Goal: Task Accomplishment & Management: Use online tool/utility

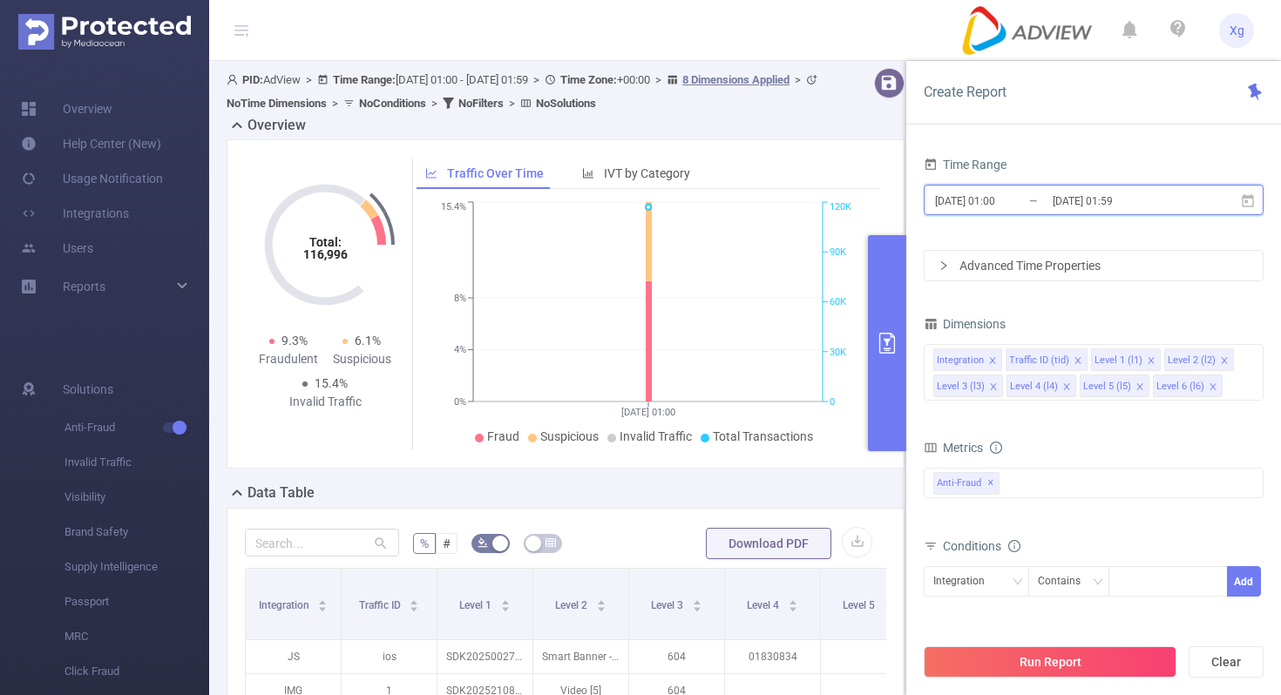
click at [1247, 198] on icon at bounding box center [1247, 199] width 12 height 13
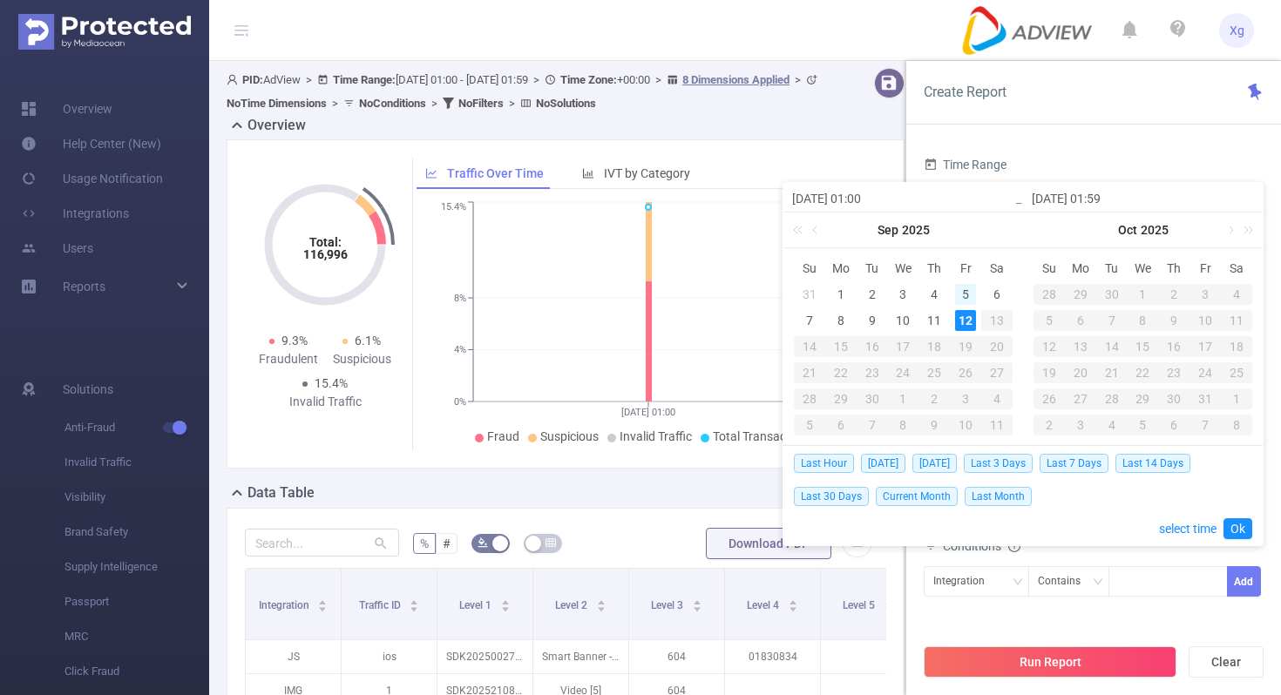
click at [957, 297] on div "5" at bounding box center [965, 294] width 21 height 21
click at [930, 318] on div "11" at bounding box center [933, 320] width 21 height 21
type input "[DATE] 01:00"
type input "[DATE] 01:59"
type input "[DATE] 01:00"
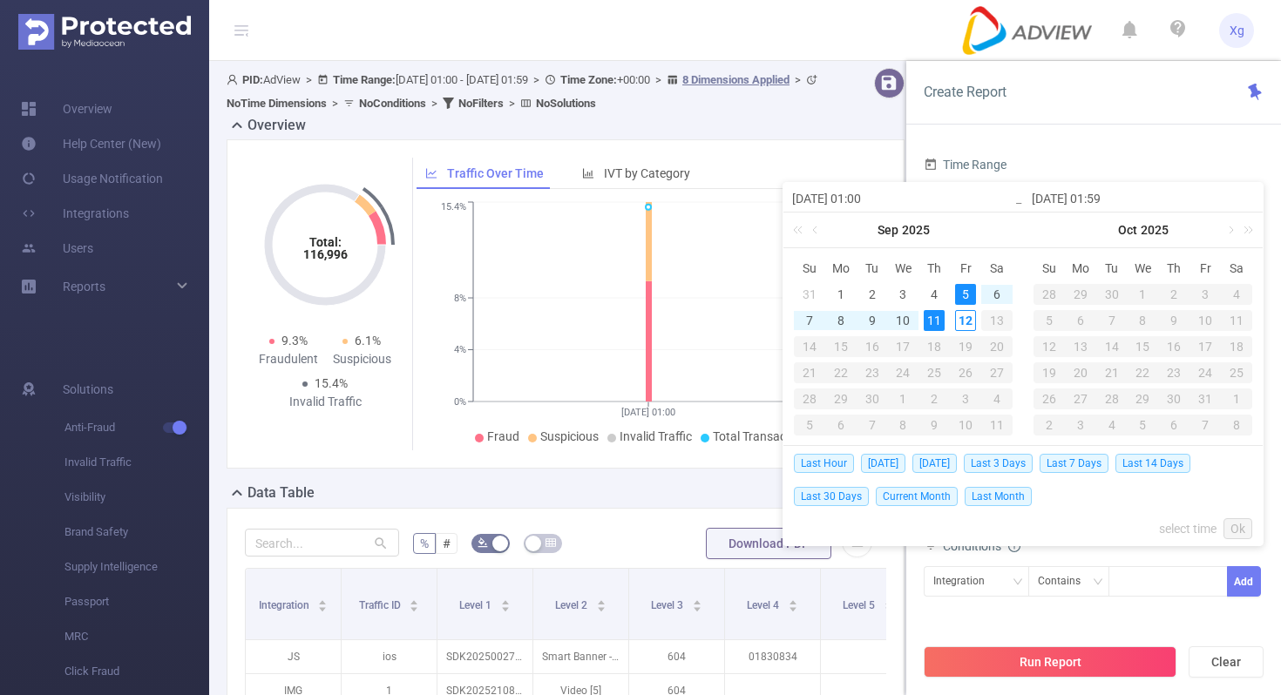
type input "[DATE] 01:59"
click at [1237, 532] on link "Ok" at bounding box center [1237, 528] width 29 height 21
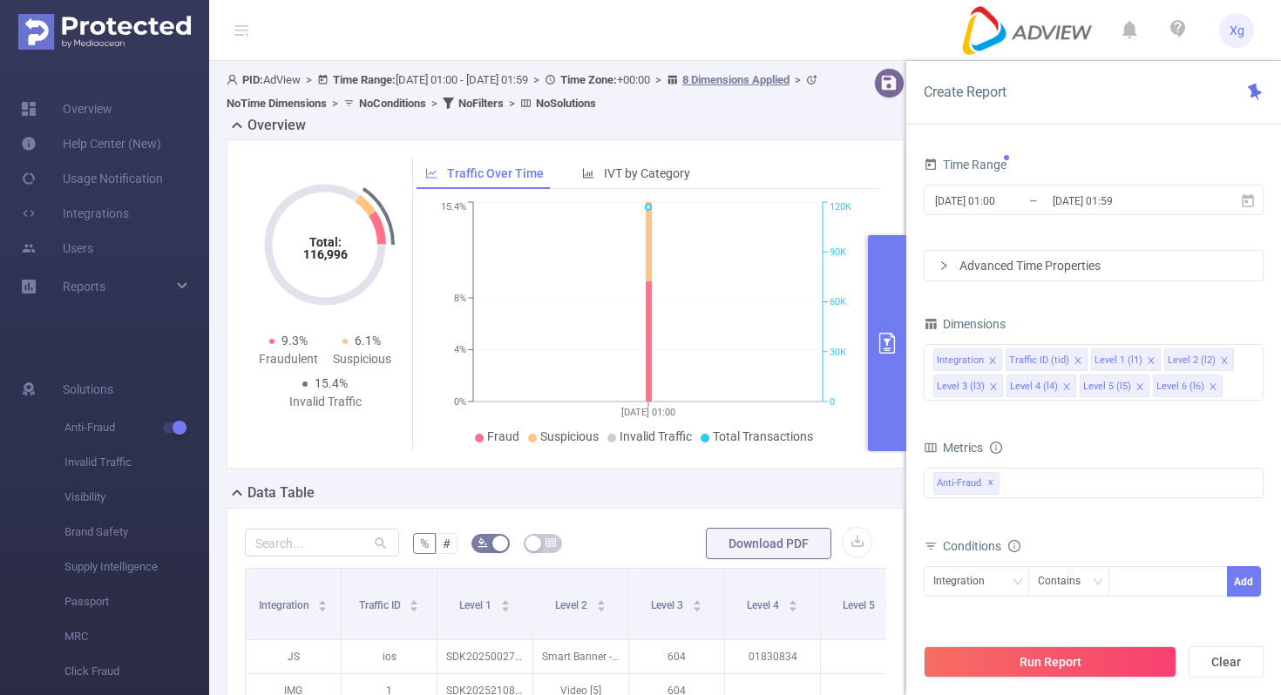
click at [1161, 254] on div "Advanced Time Properties" at bounding box center [1093, 266] width 338 height 30
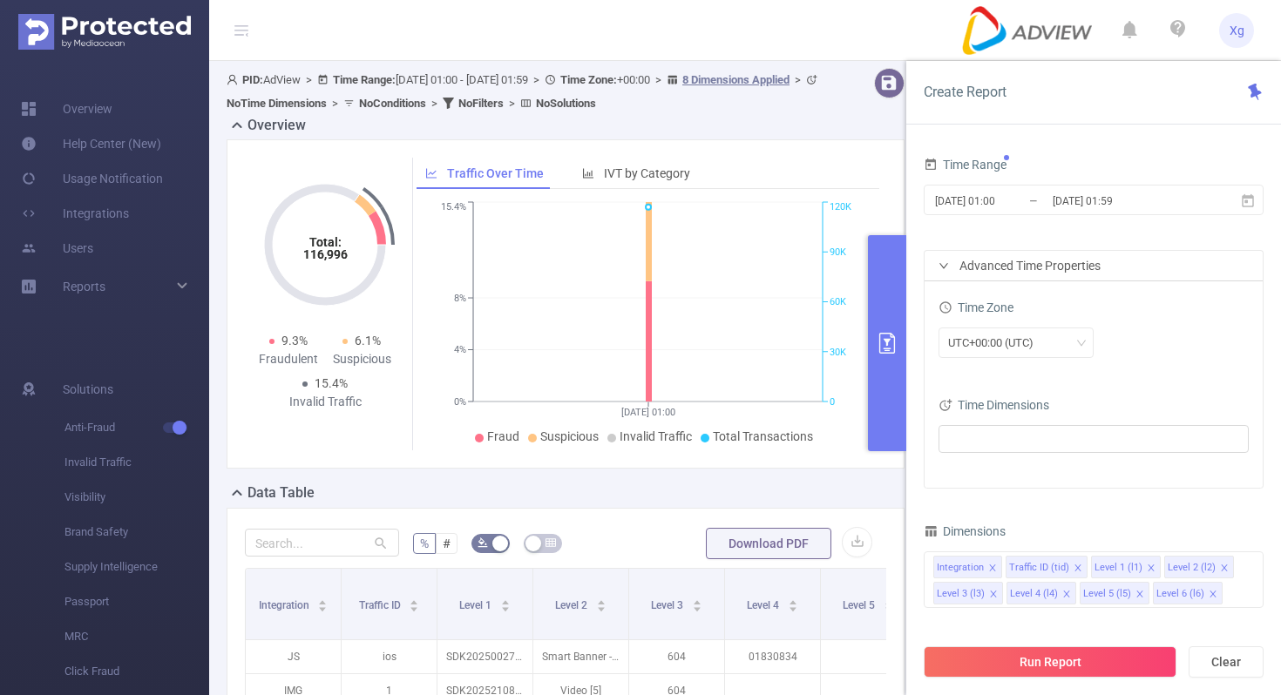
click at [1058, 358] on div "UTC+00:00 (UTC)" at bounding box center [1093, 344] width 310 height 41
click at [1058, 352] on div "UTC+00:00 (UTC)" at bounding box center [1016, 342] width 136 height 29
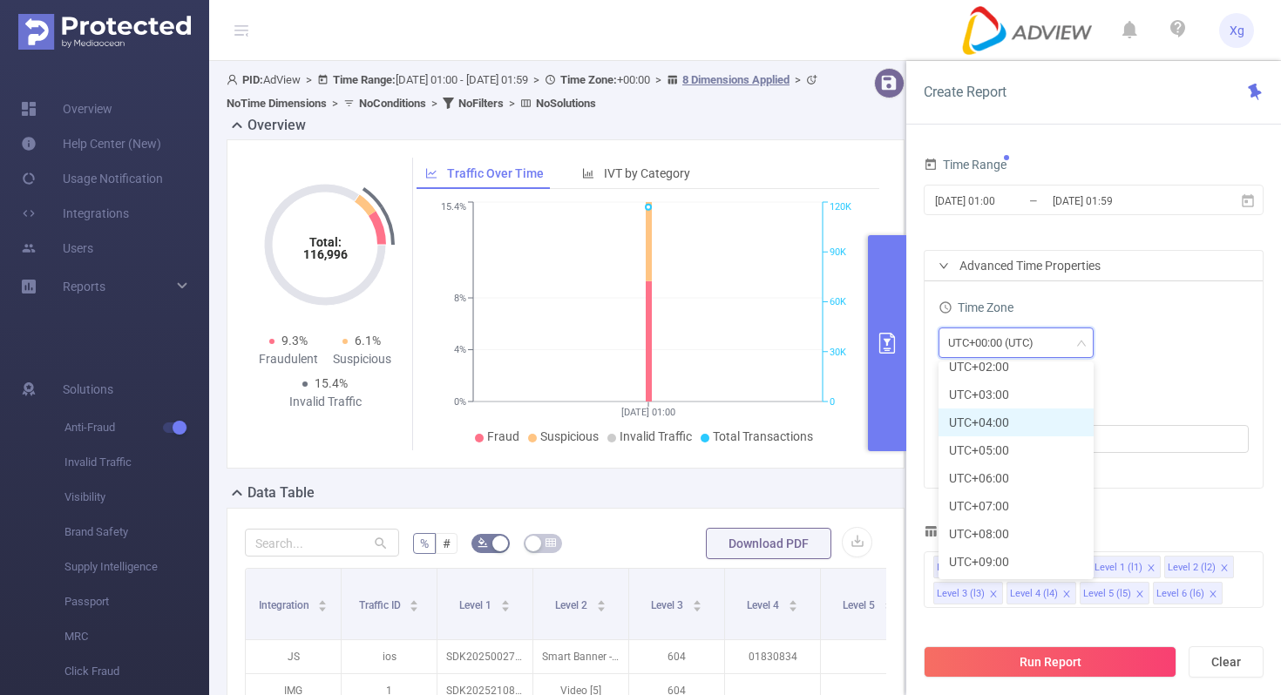
scroll to position [462, 0]
click at [997, 503] on li "UTC+08:00" at bounding box center [1015, 504] width 155 height 28
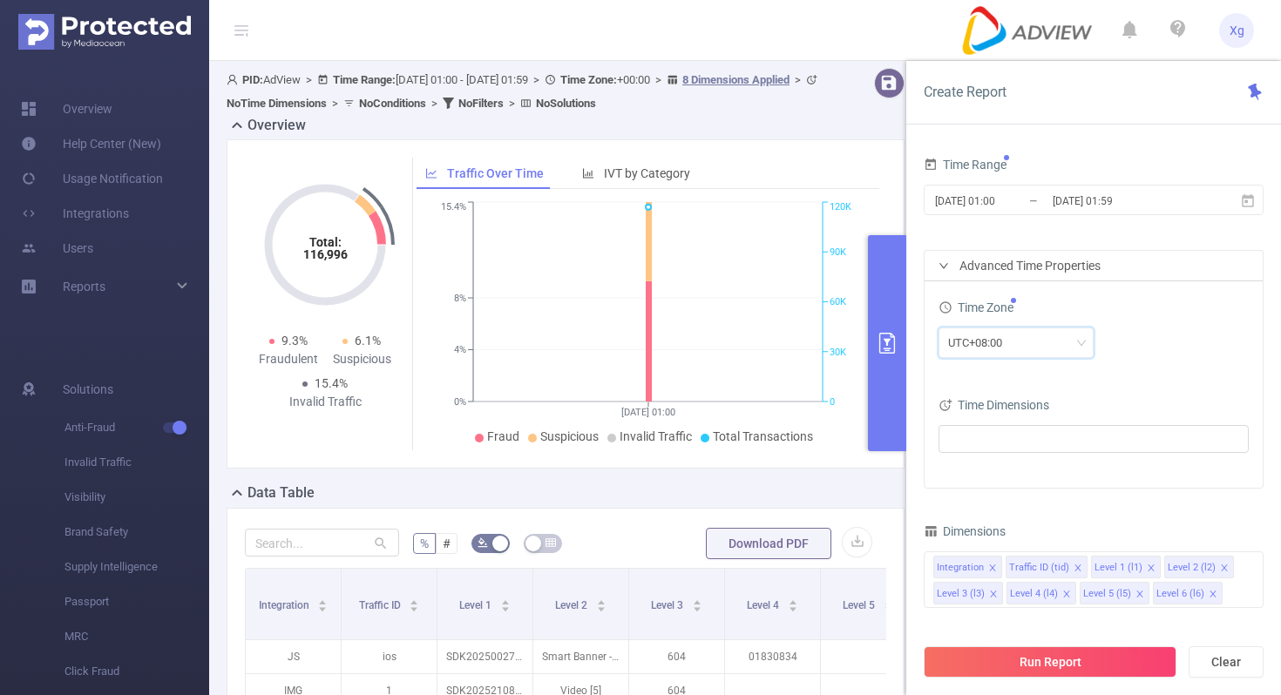
click at [1166, 387] on div "Time Zone UTC+08:00 Time Dimensions" at bounding box center [1093, 384] width 338 height 206
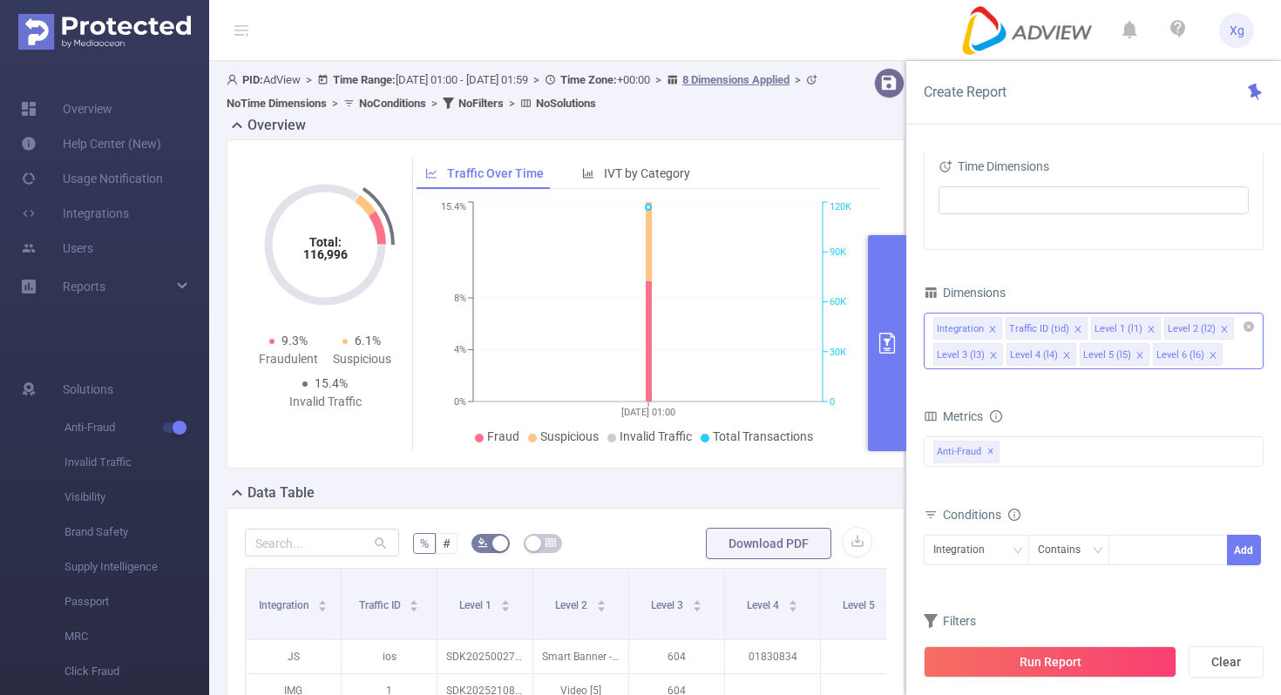
click at [990, 325] on icon "icon: close" at bounding box center [992, 329] width 9 height 9
click at [1001, 331] on icon "icon: close" at bounding box center [1005, 329] width 9 height 9
click at [1063, 329] on icon "icon: close" at bounding box center [1066, 329] width 9 height 9
click at [1135, 328] on icon "icon: close" at bounding box center [1139, 329] width 9 height 9
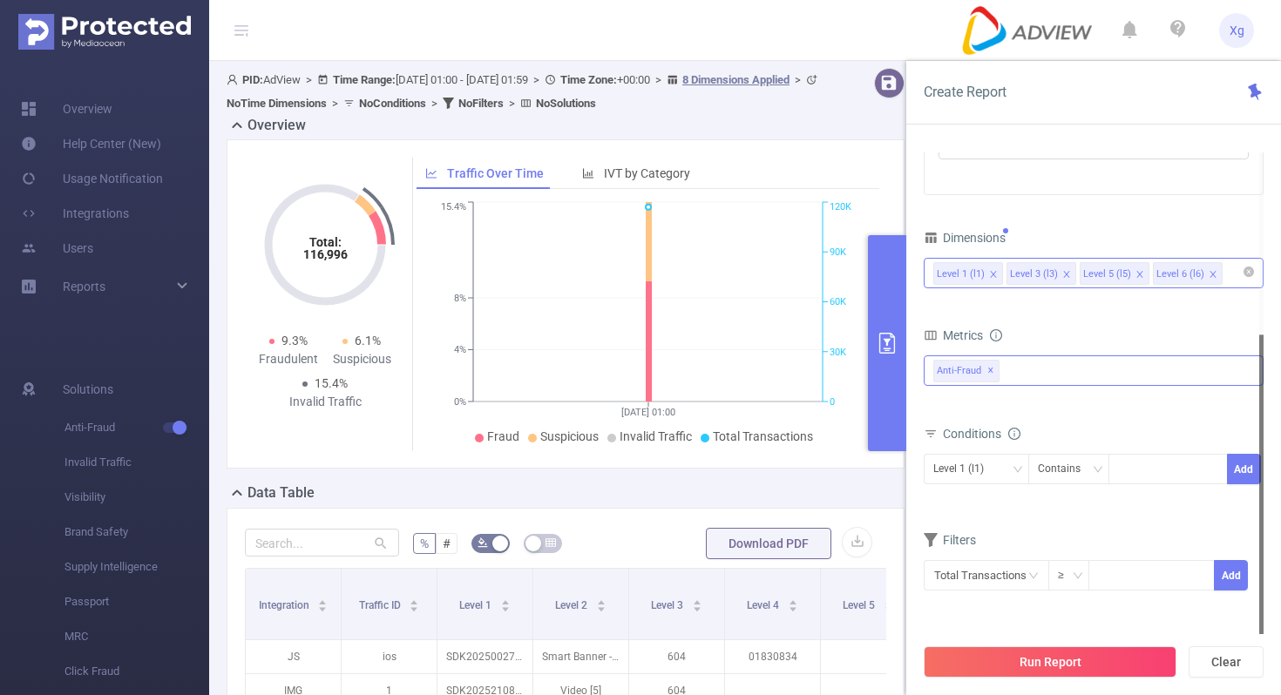
click at [1051, 388] on div "Total General IVT Data Centers Disclosed Bots Known Crawlers Irregular Activity…" at bounding box center [1093, 380] width 340 height 51
click at [1051, 377] on div "Anti-Fraud ✕" at bounding box center [1093, 370] width 340 height 30
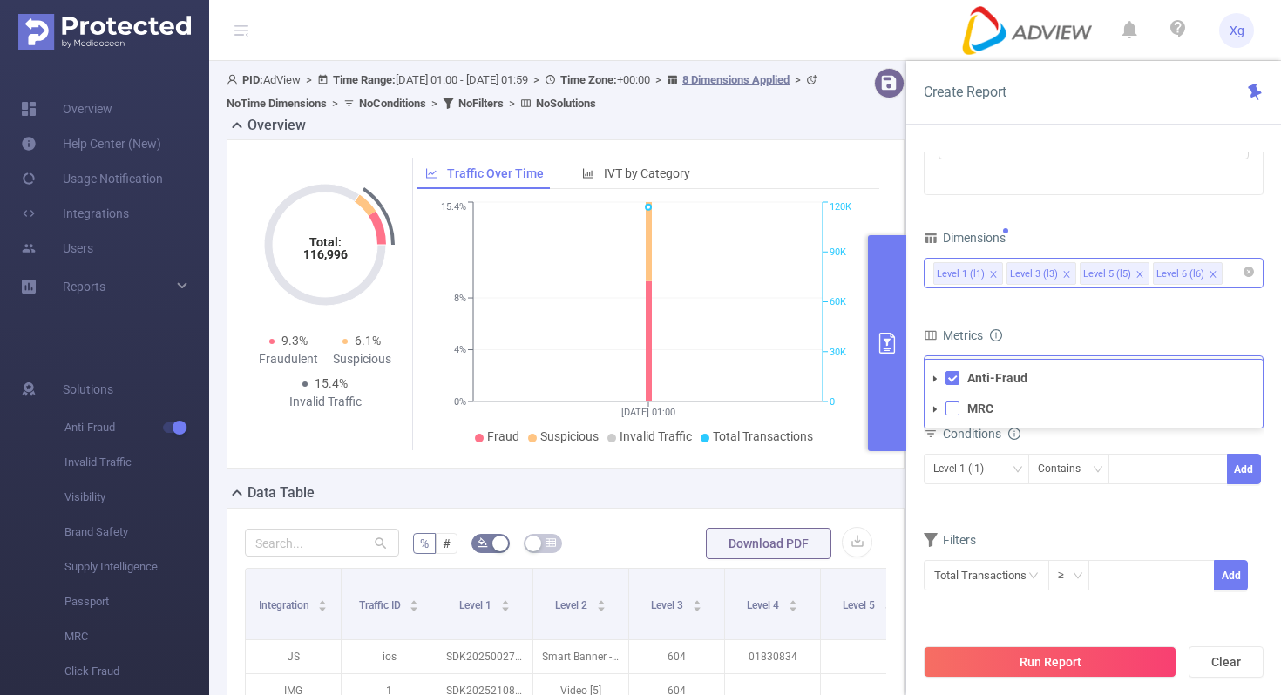
click at [954, 411] on span at bounding box center [952, 409] width 14 height 14
click at [1001, 523] on form "Dimensions Level 1 (l1) Level 3 (l3) Level 5 (l5) Level 6 (l6) Metrics Total Ge…" at bounding box center [1093, 420] width 340 height 388
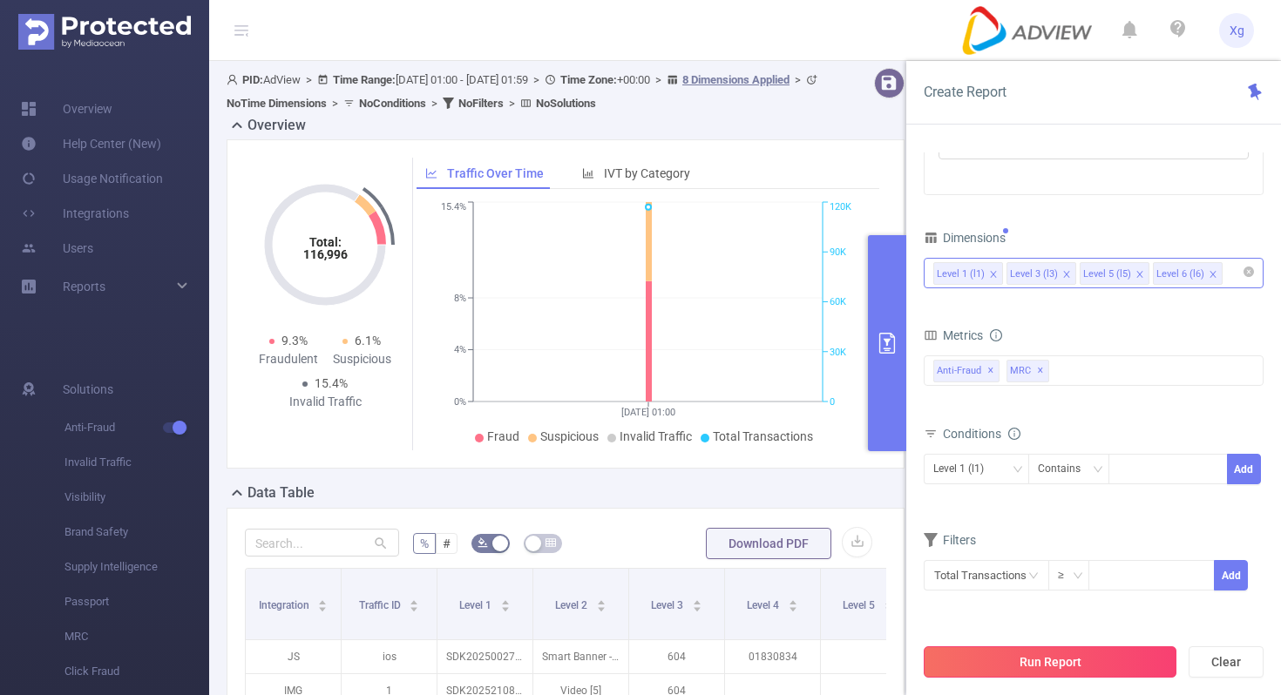
click at [1038, 673] on button "Run Report" at bounding box center [1049, 661] width 253 height 31
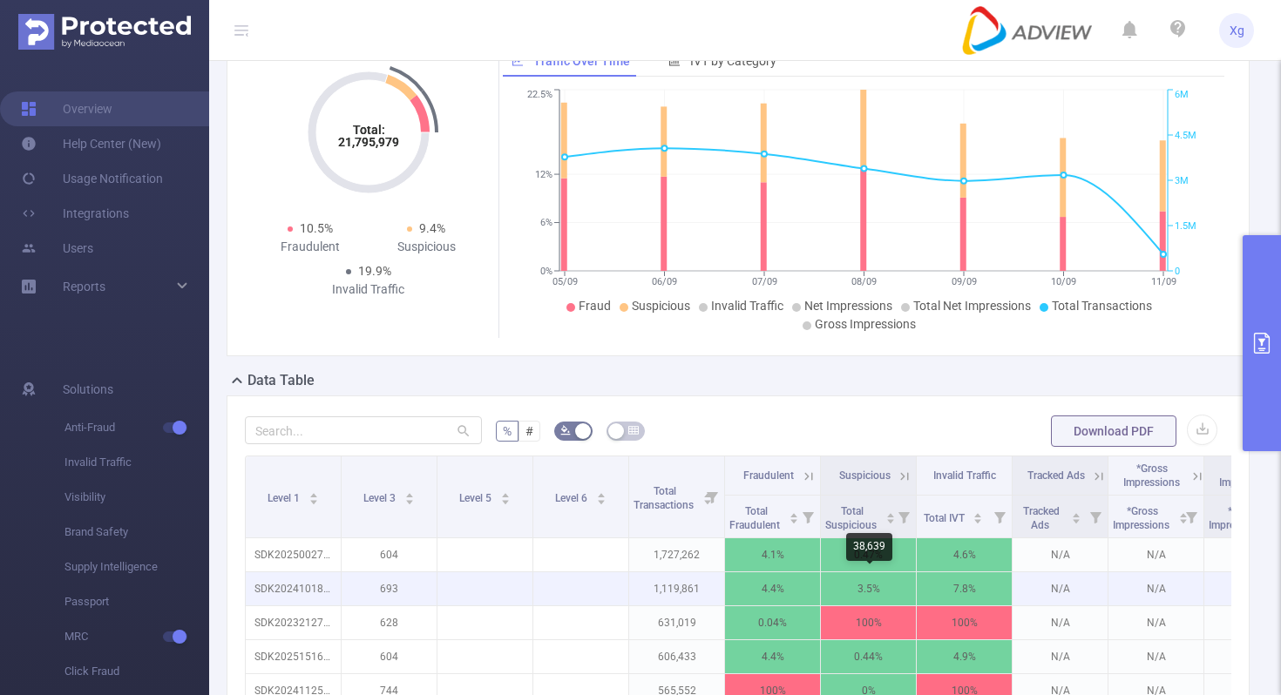
scroll to position [118, 0]
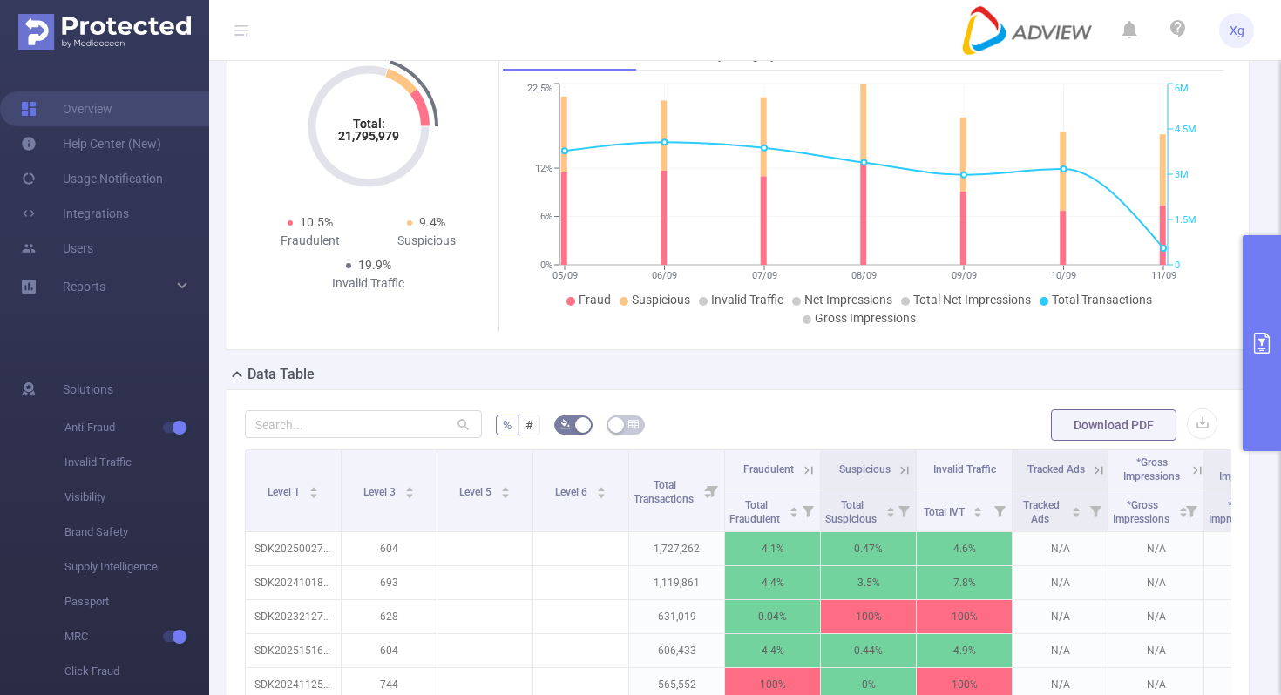
click at [1257, 278] on button "primary" at bounding box center [1261, 343] width 38 height 216
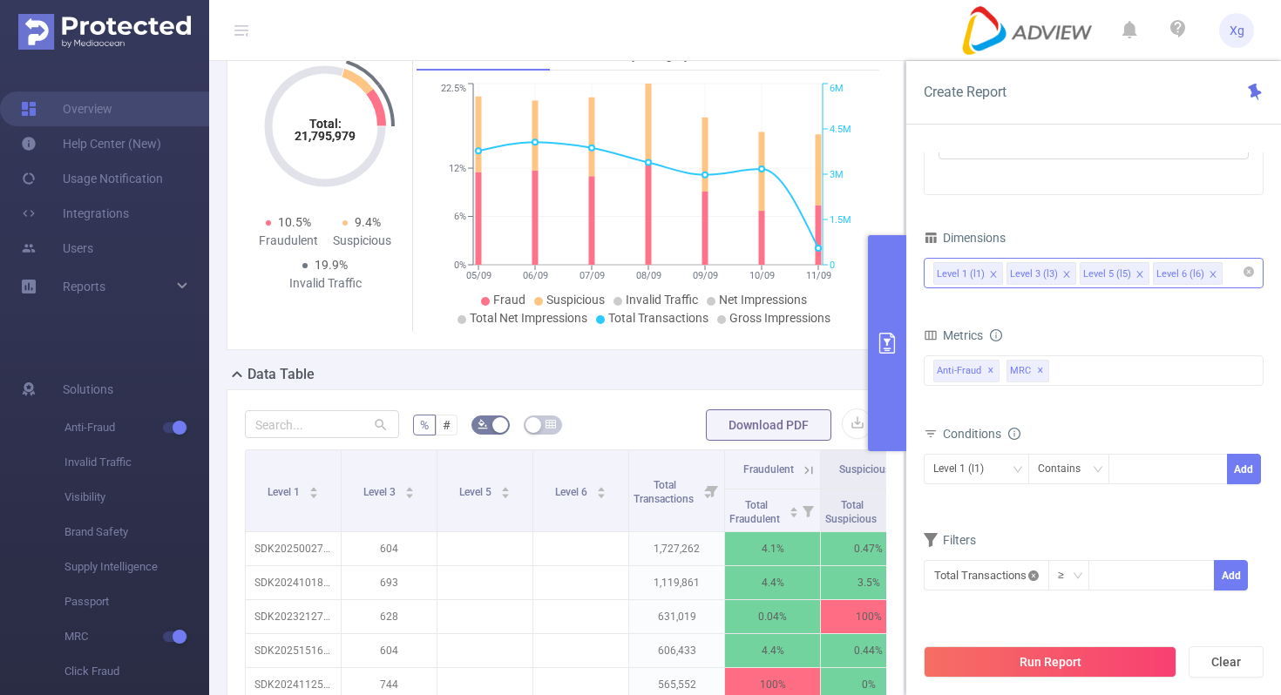
click at [1030, 573] on icon "icon: close-circle" at bounding box center [1033, 576] width 10 height 10
click at [1034, 525] on form "Dimensions Level 1 (l1) Level 3 (l3) Level 5 (l5) Level 6 (l6) Metrics Total Ge…" at bounding box center [1093, 420] width 340 height 388
click at [1014, 475] on icon "icon: down" at bounding box center [1016, 470] width 10 height 12
click at [1066, 558] on div "≥ Add" at bounding box center [1093, 582] width 340 height 50
click at [1021, 465] on icon "icon: down" at bounding box center [1016, 469] width 10 height 10
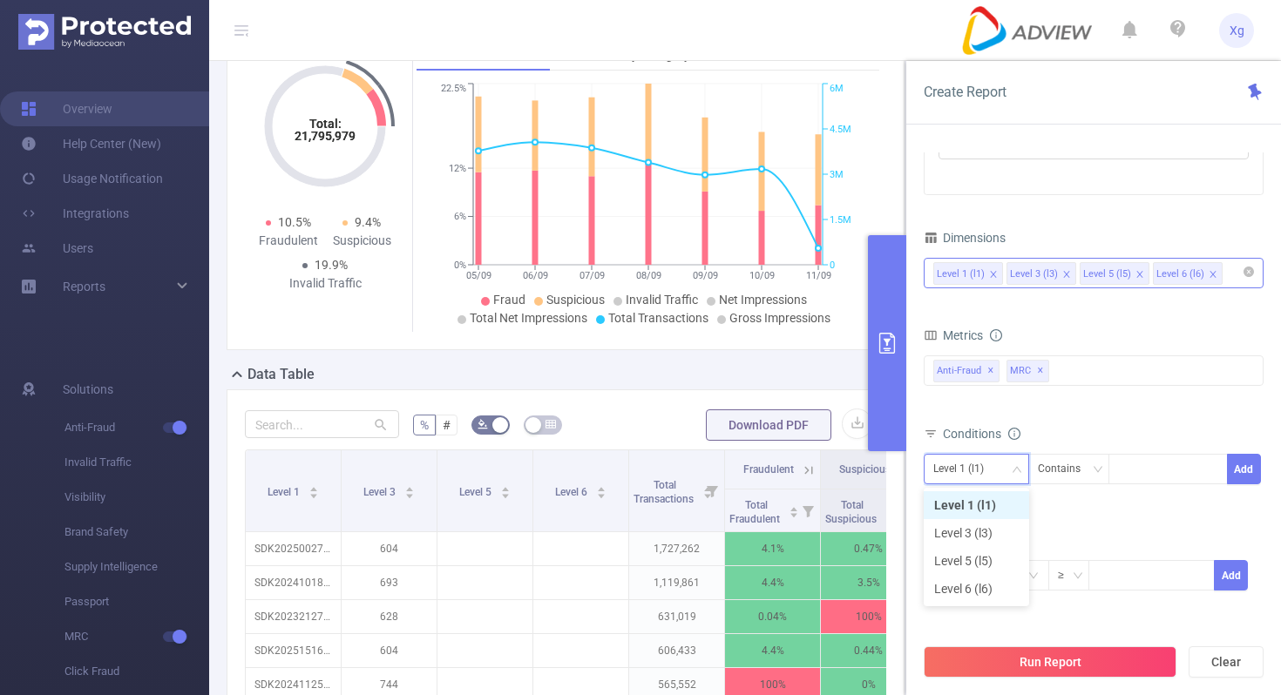
click at [990, 505] on li "Level 1 (l1)" at bounding box center [975, 505] width 105 height 28
click at [1076, 473] on div "Contains" at bounding box center [1065, 469] width 55 height 29
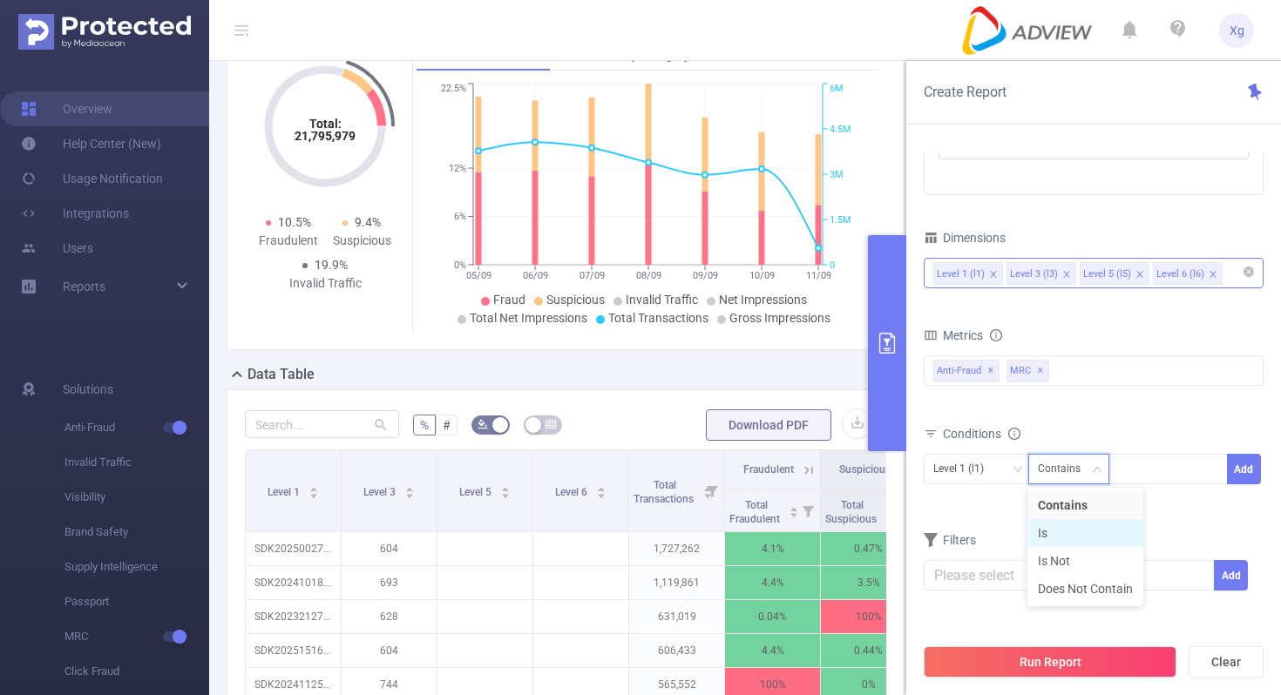
click at [1058, 526] on li "Is" at bounding box center [1085, 533] width 116 height 28
click at [1154, 467] on div at bounding box center [1168, 469] width 100 height 29
paste input "SDK20241125111157euijkedccjrky63"
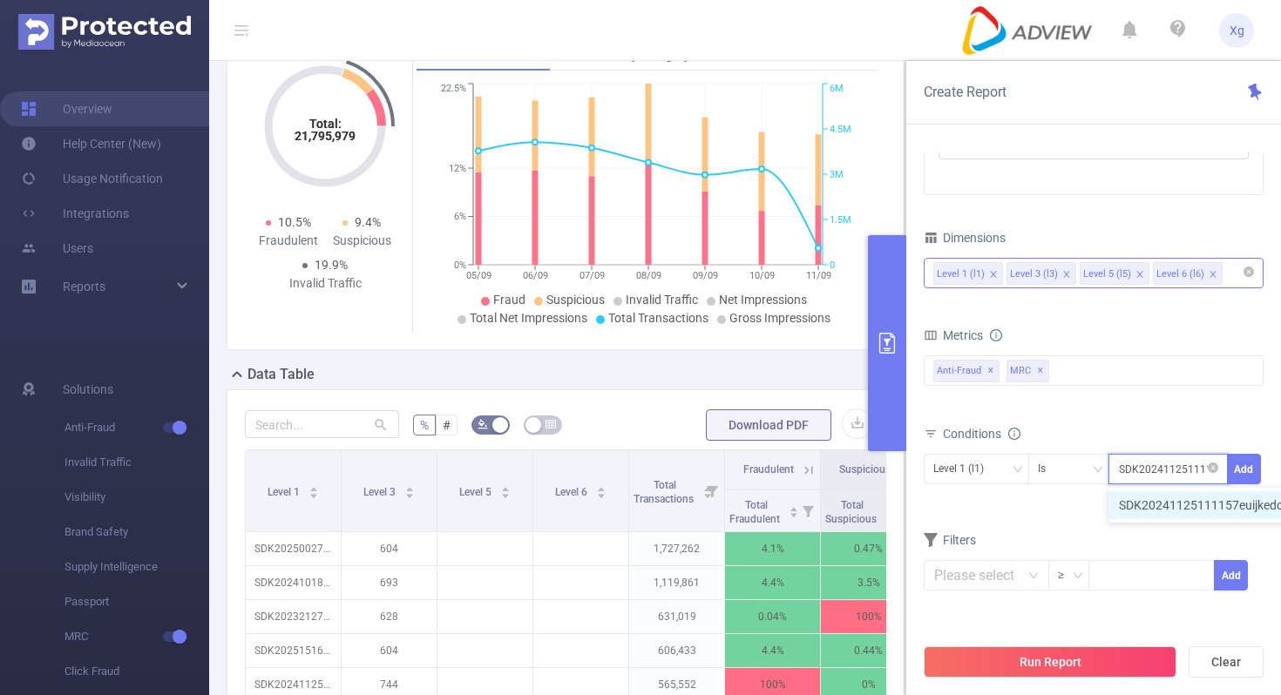
scroll to position [0, 76]
type input "SDK20241125111157euijkedccjrky63"
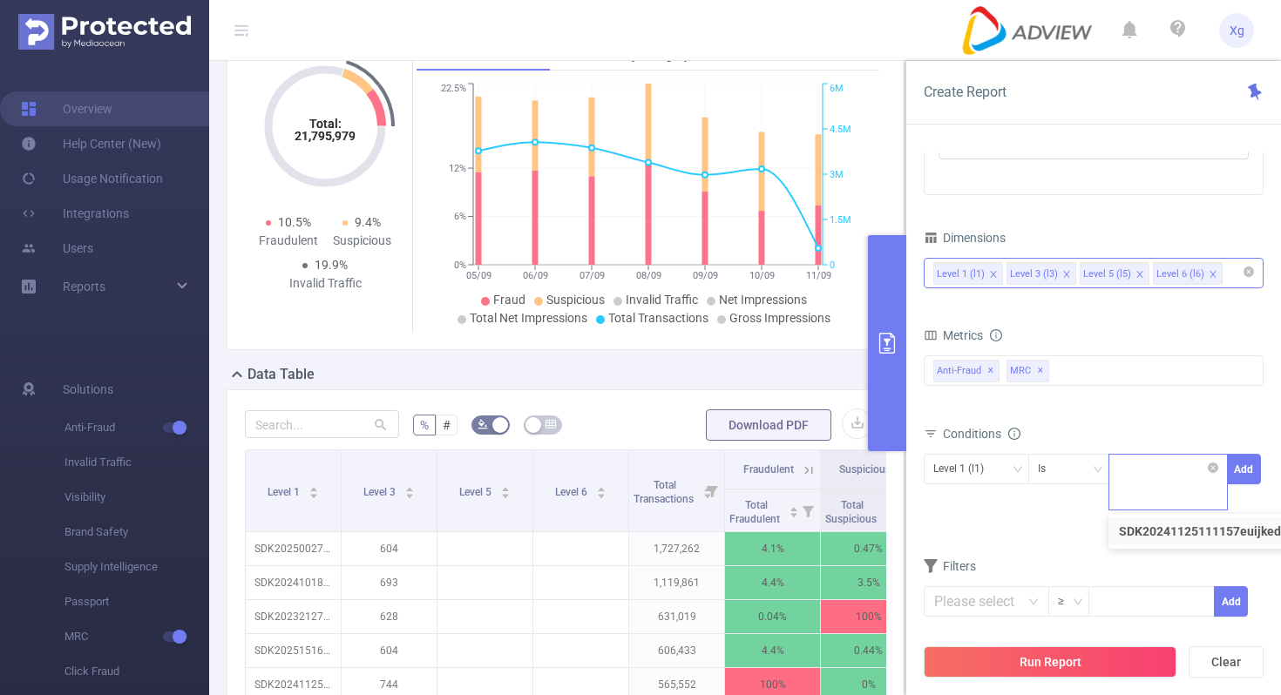
scroll to position [0, 0]
click at [1212, 471] on icon "icon: close-circle" at bounding box center [1212, 468] width 10 height 10
click at [1182, 471] on div "SDK20241125111157euijkedccjrky63" at bounding box center [1168, 469] width 100 height 29
paste input "SDK20232127090600ihc7bnltxzocq8b"
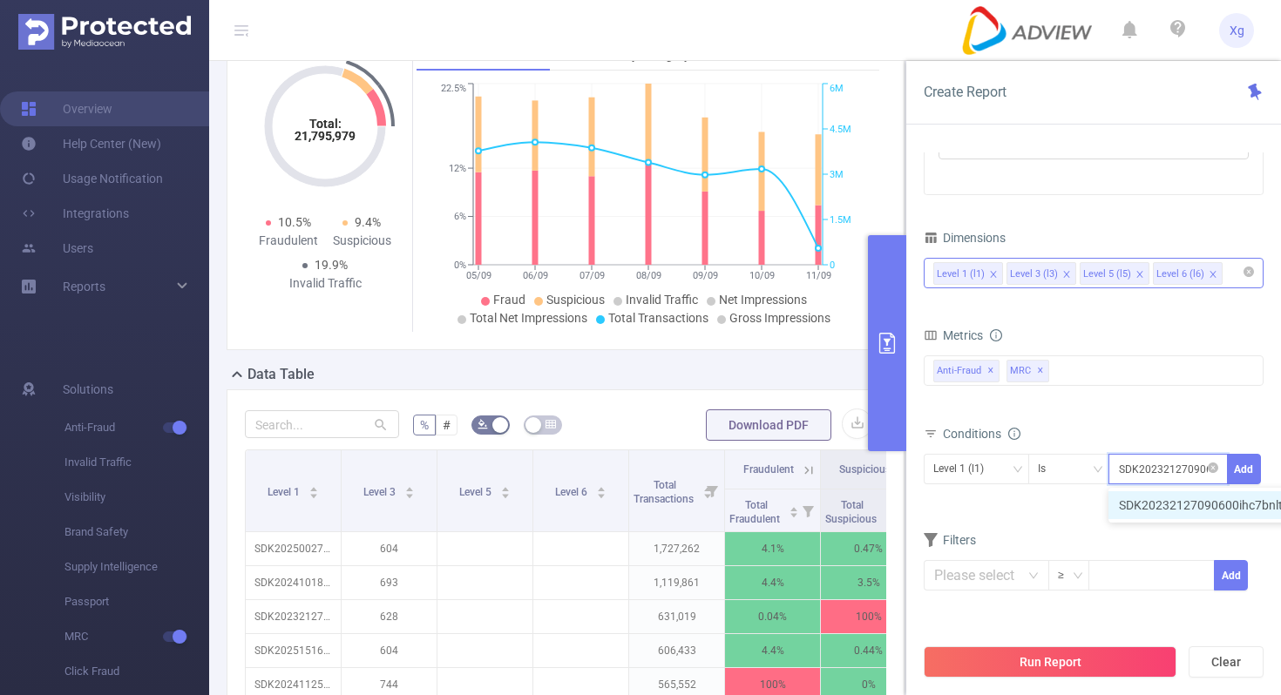
scroll to position [0, 80]
type input "SDK20232127090600ihc7bnltxzocq8b"
click at [1254, 465] on button "Add" at bounding box center [1244, 469] width 34 height 30
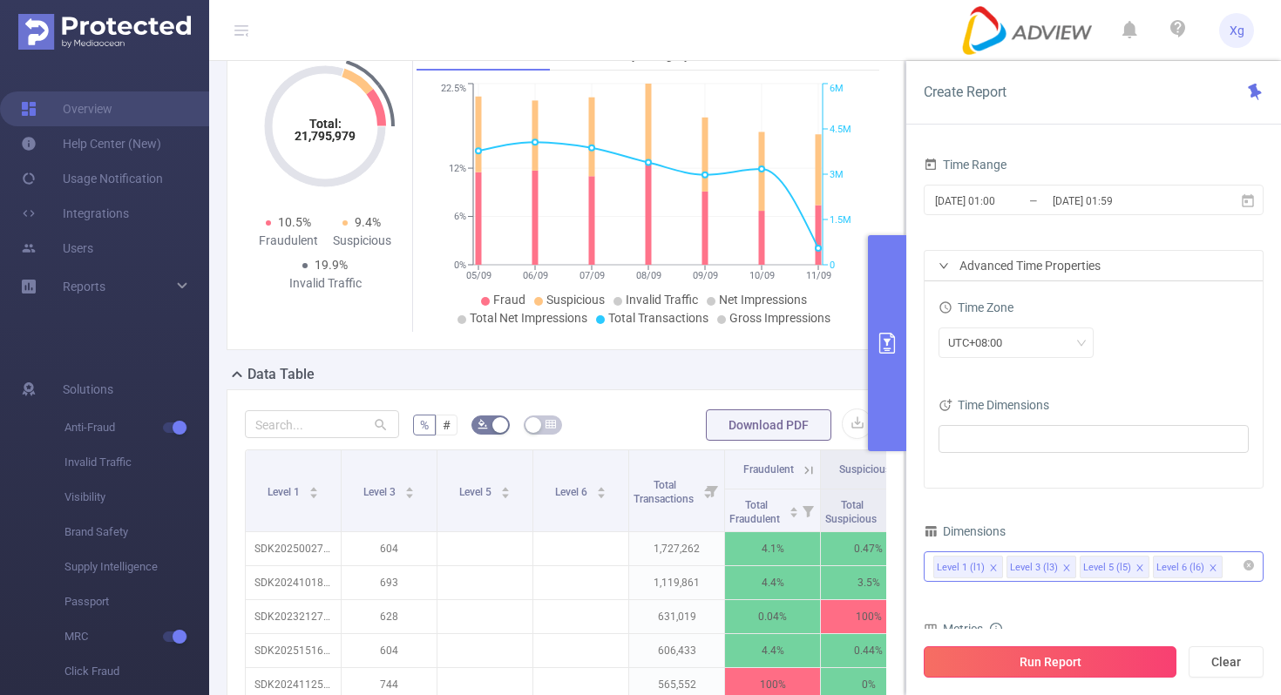
click at [1045, 671] on button "Run Report" at bounding box center [1049, 661] width 253 height 31
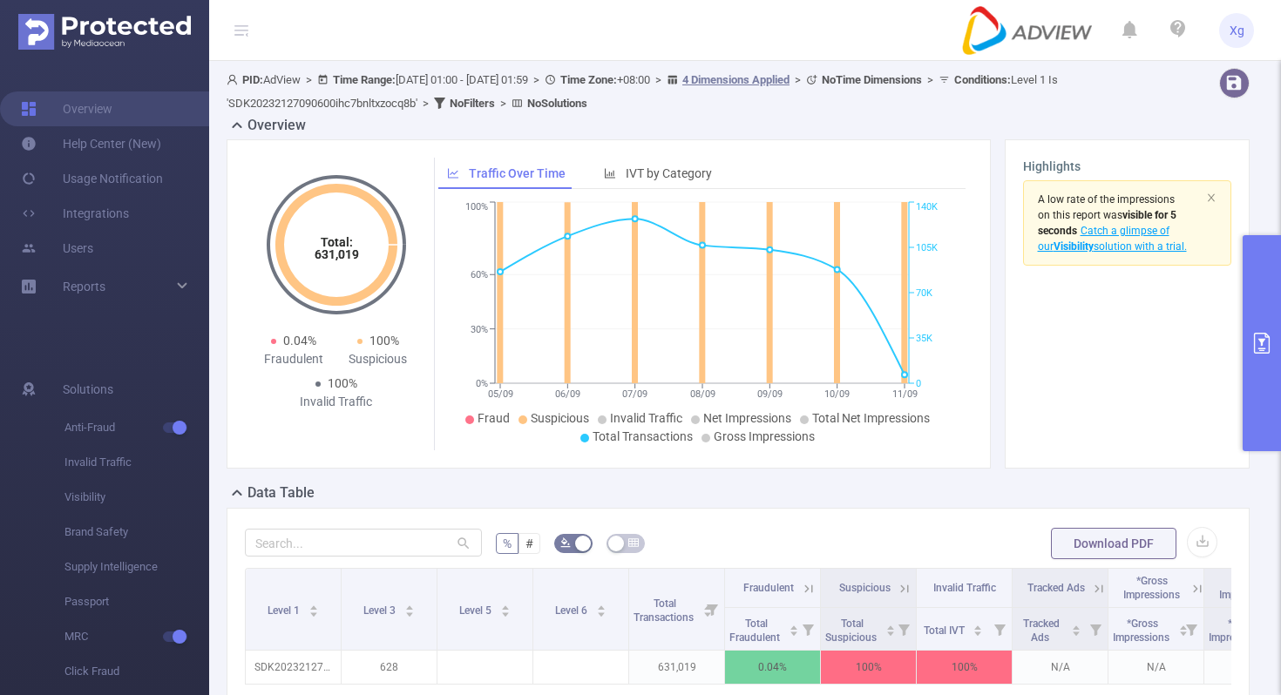
click at [1280, 320] on button "primary" at bounding box center [1261, 343] width 38 height 216
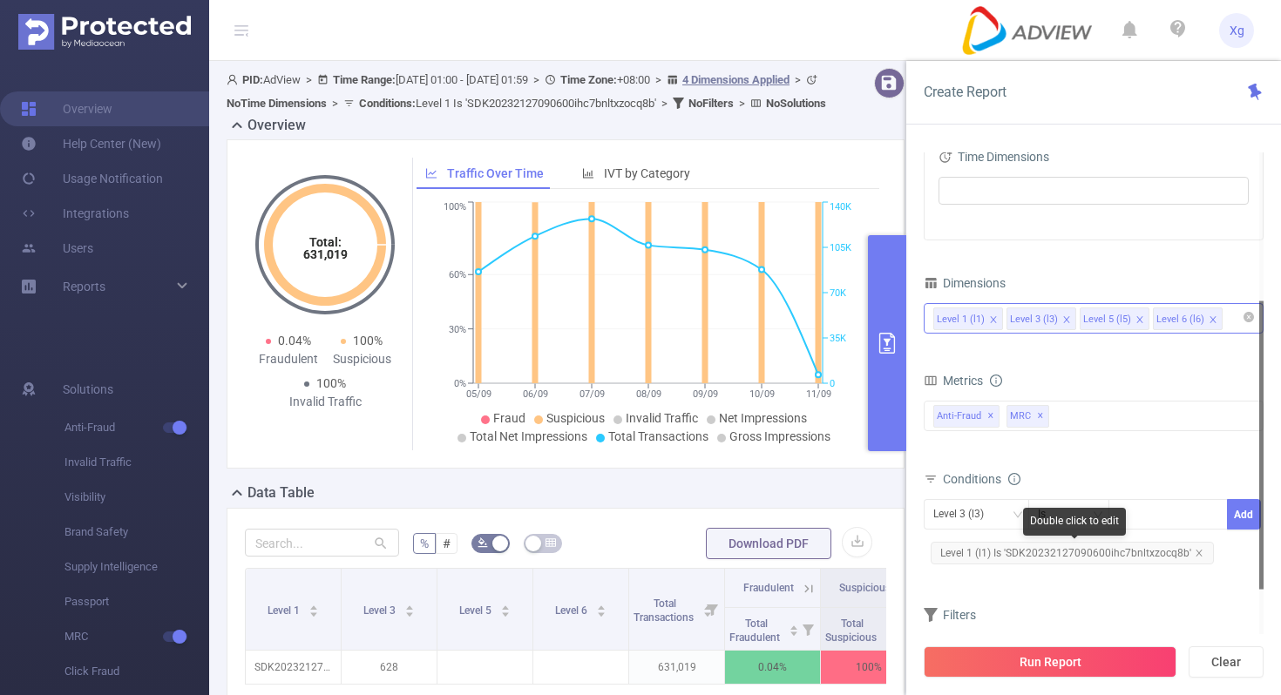
click at [1027, 556] on span "Level 1 (l1) Is 'SDK20232127090600ihc7bnltxzocq8b'" at bounding box center [1071, 553] width 283 height 23
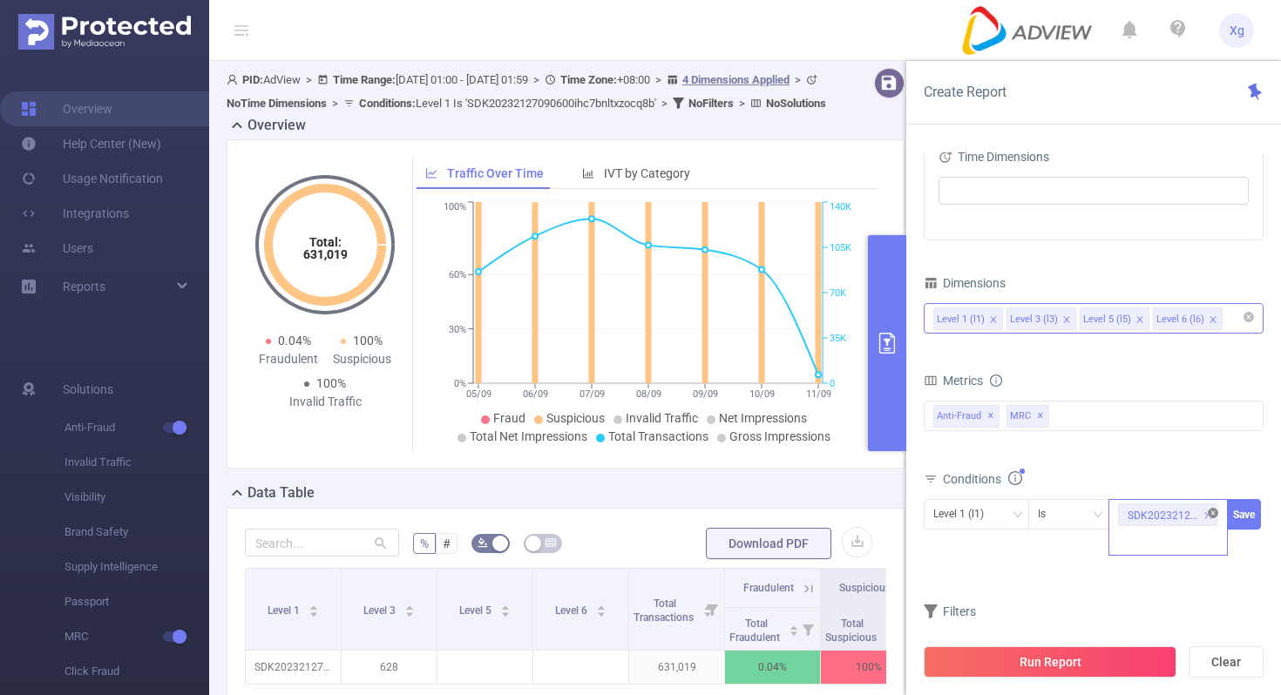
click at [1211, 514] on icon "icon: close-circle" at bounding box center [1212, 513] width 10 height 10
paste input "SDK20251021100302ytwiya4hooryady"
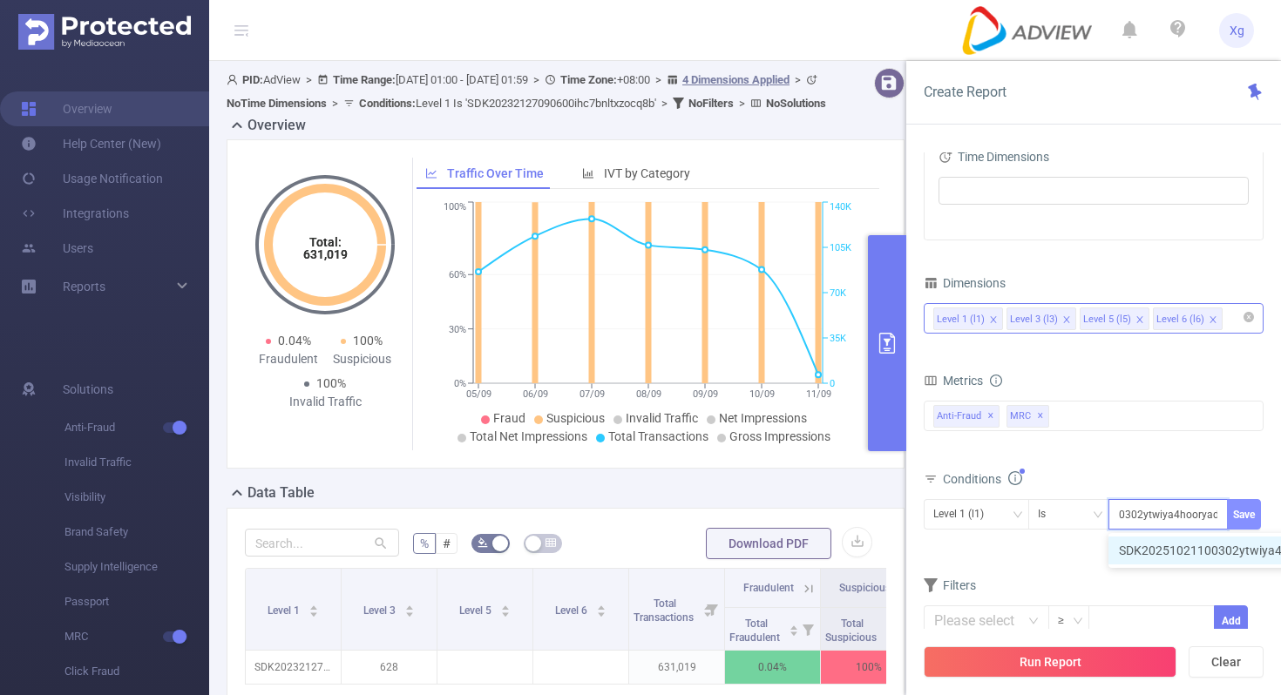
type input "SDK20251021100302ytwiya4hooryady"
click at [1247, 511] on button "Save" at bounding box center [1244, 514] width 34 height 30
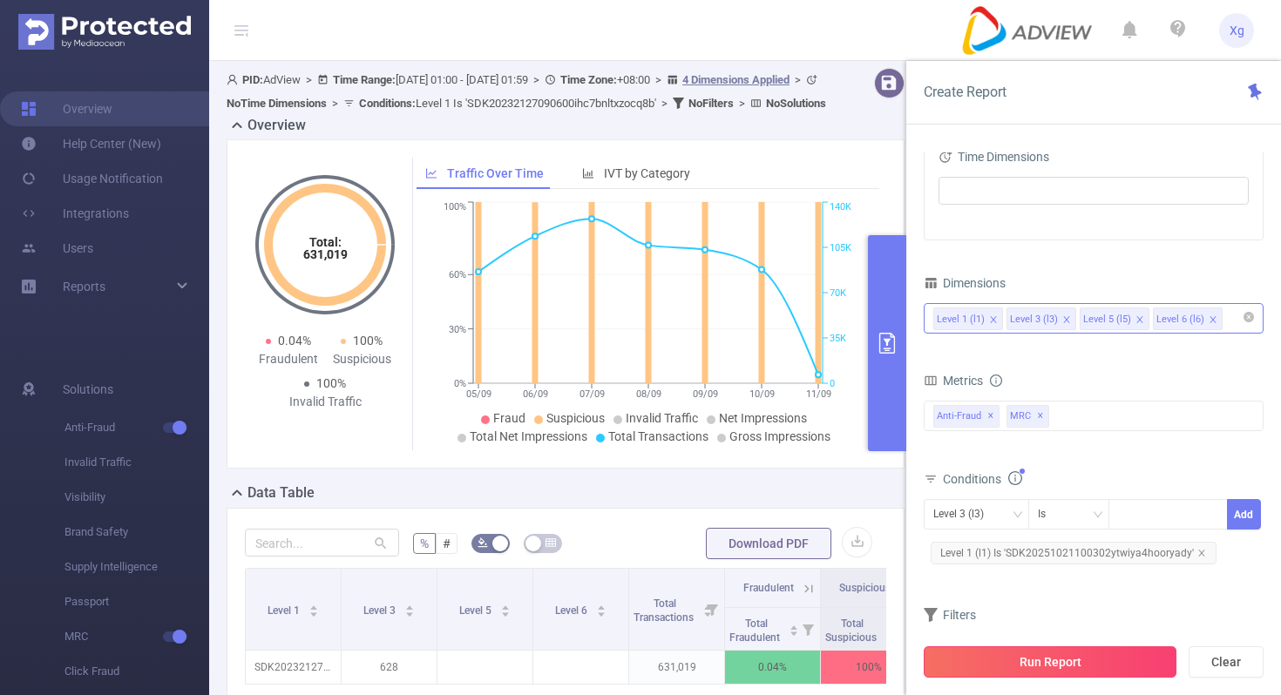
click at [1045, 655] on button "Run Report" at bounding box center [1049, 661] width 253 height 31
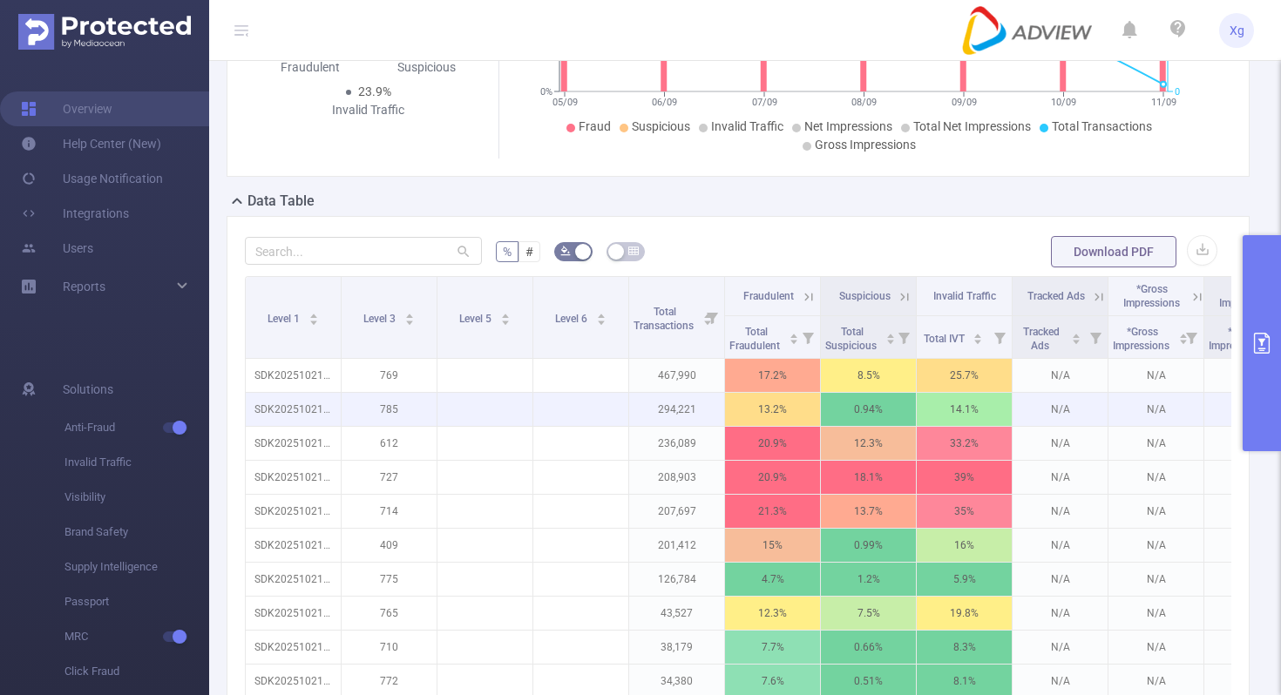
scroll to position [272, 0]
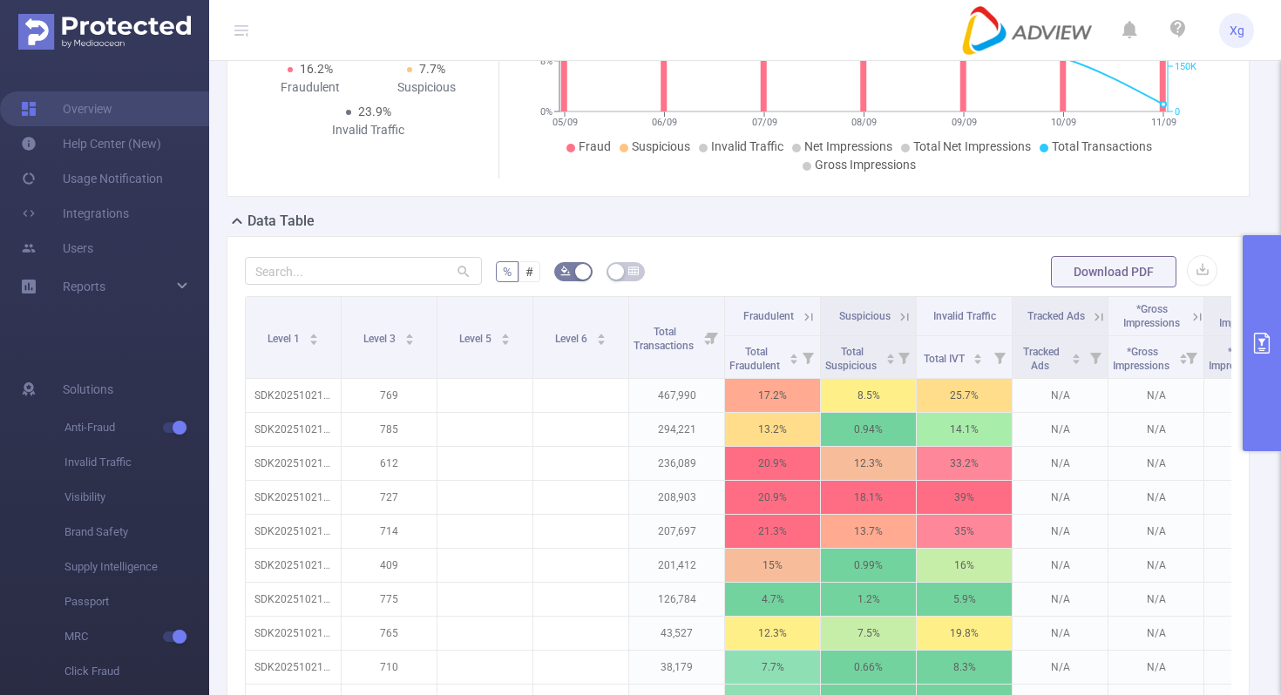
click at [1269, 296] on button "primary" at bounding box center [1261, 343] width 38 height 216
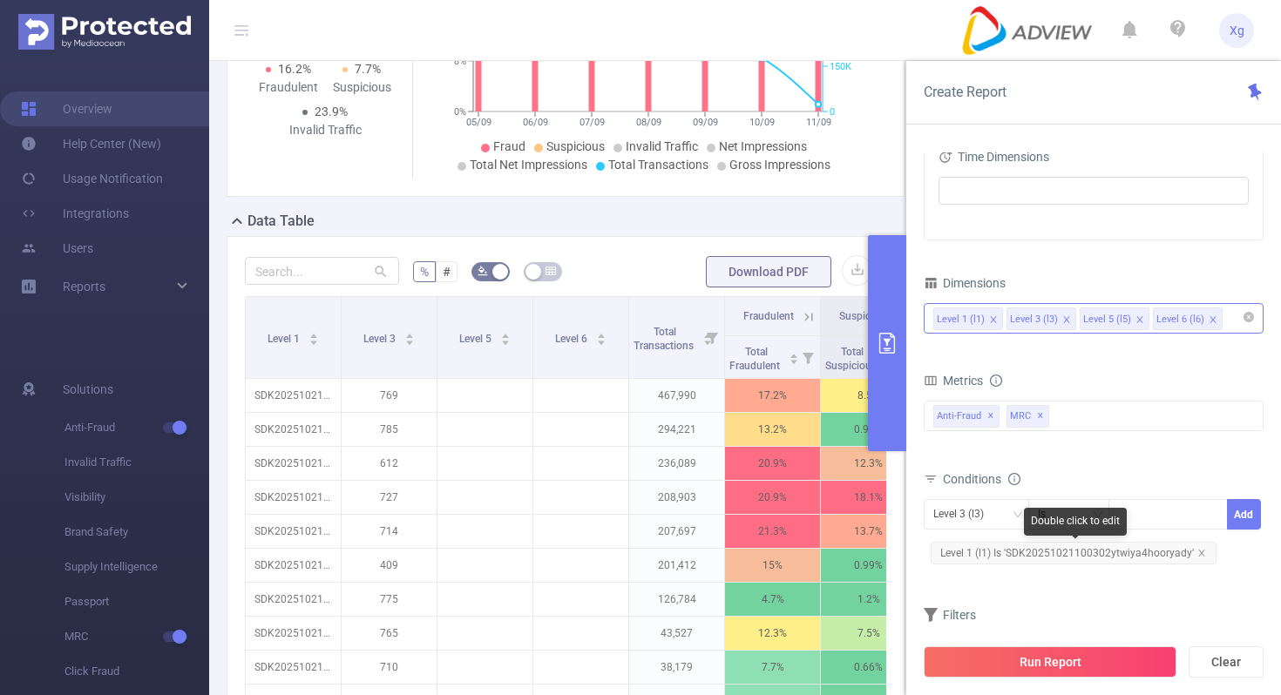
click at [1085, 548] on span "Level 1 (l1) Is 'SDK20251021100302ytwiya4hooryady'" at bounding box center [1073, 553] width 286 height 23
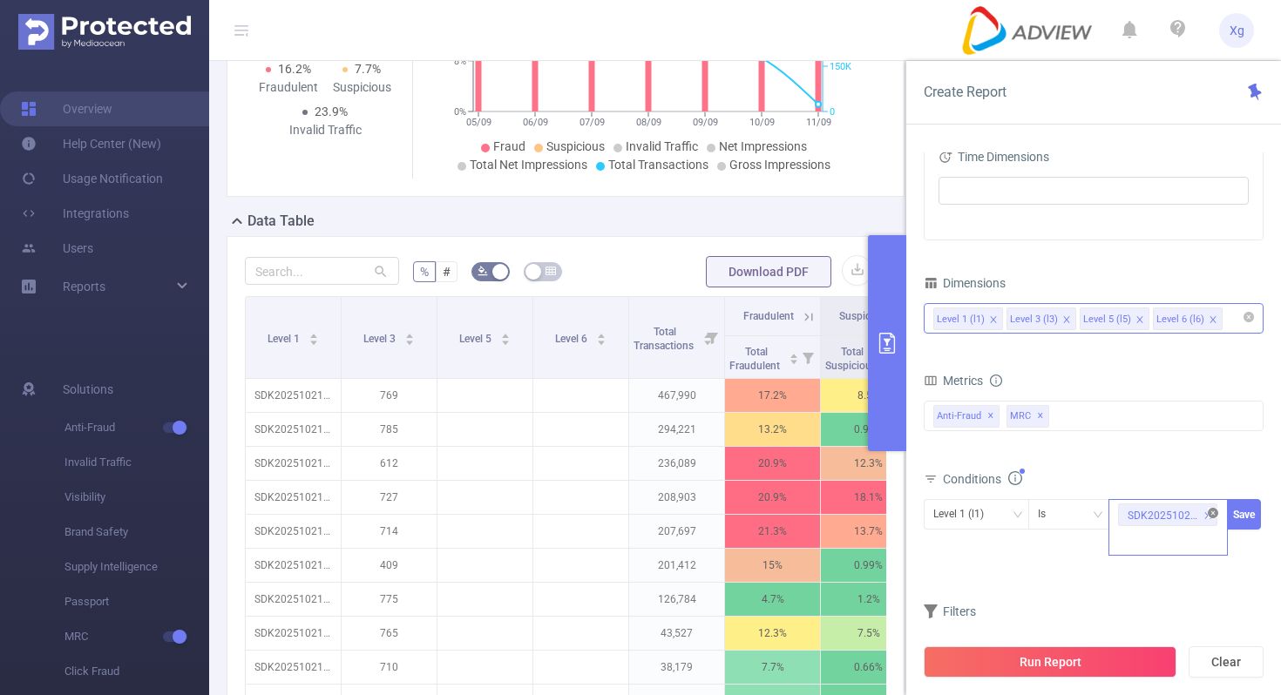
click at [1215, 517] on icon "icon: close-circle" at bounding box center [1212, 513] width 10 height 10
paste input "SDK202510211003097k4b8bd81fh0iw0"
type input "SDK202510211003097k4b8bd81fh0iw0"
click at [1246, 508] on button "Save" at bounding box center [1244, 514] width 34 height 30
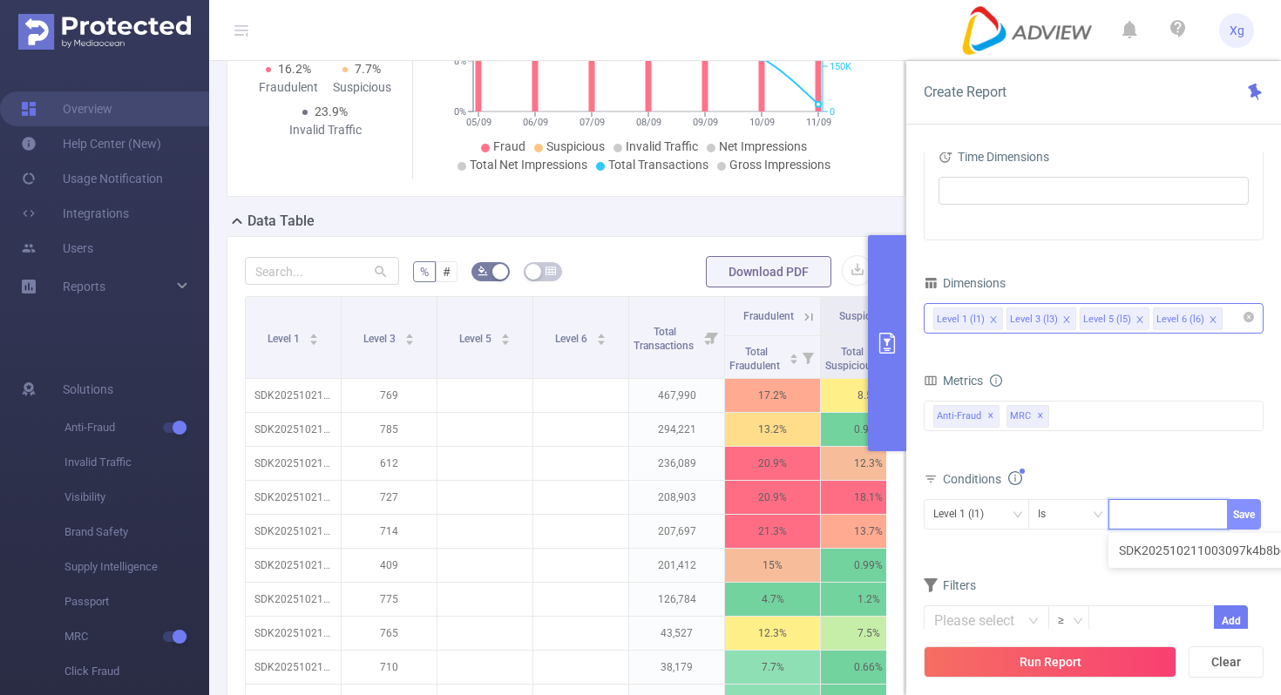
scroll to position [0, 0]
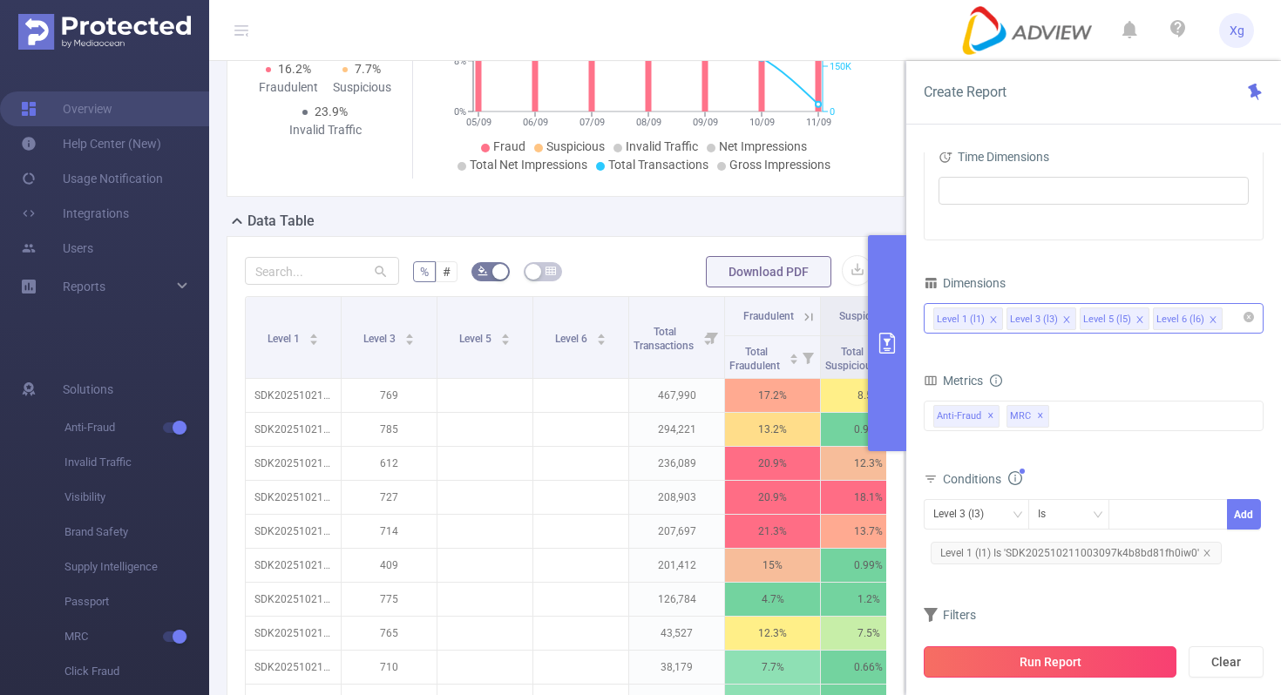
click at [1002, 649] on button "Run Report" at bounding box center [1049, 661] width 253 height 31
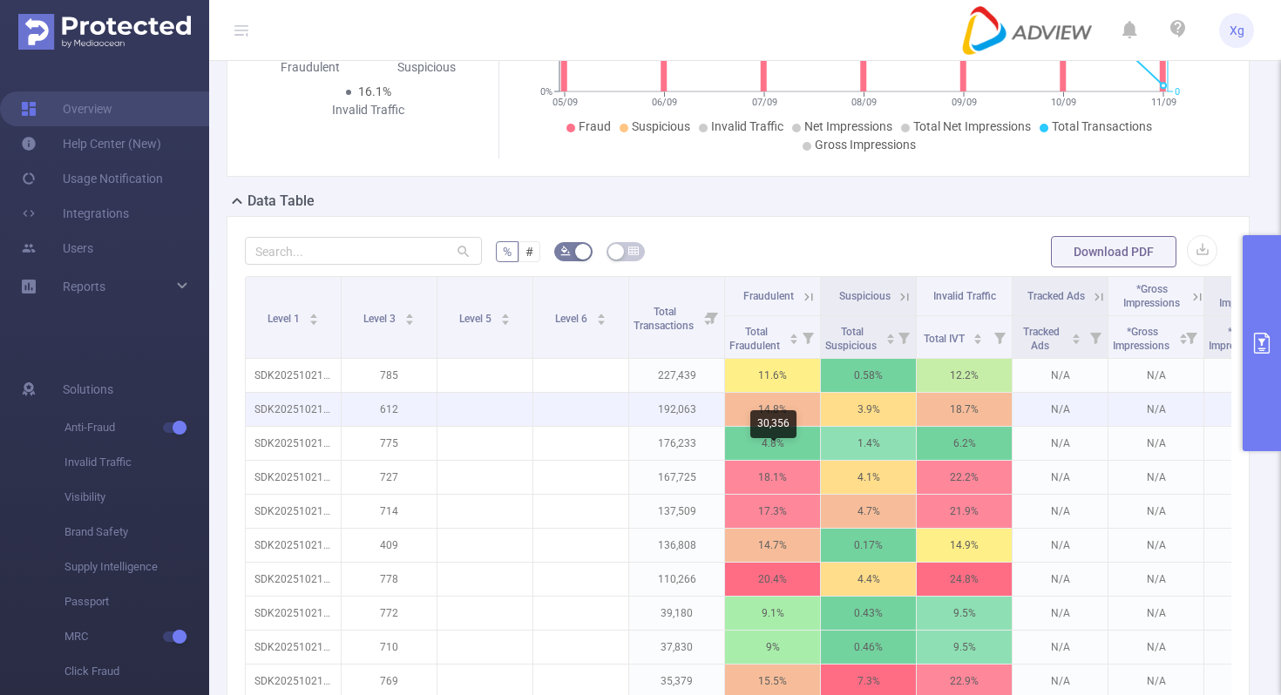
scroll to position [304, 0]
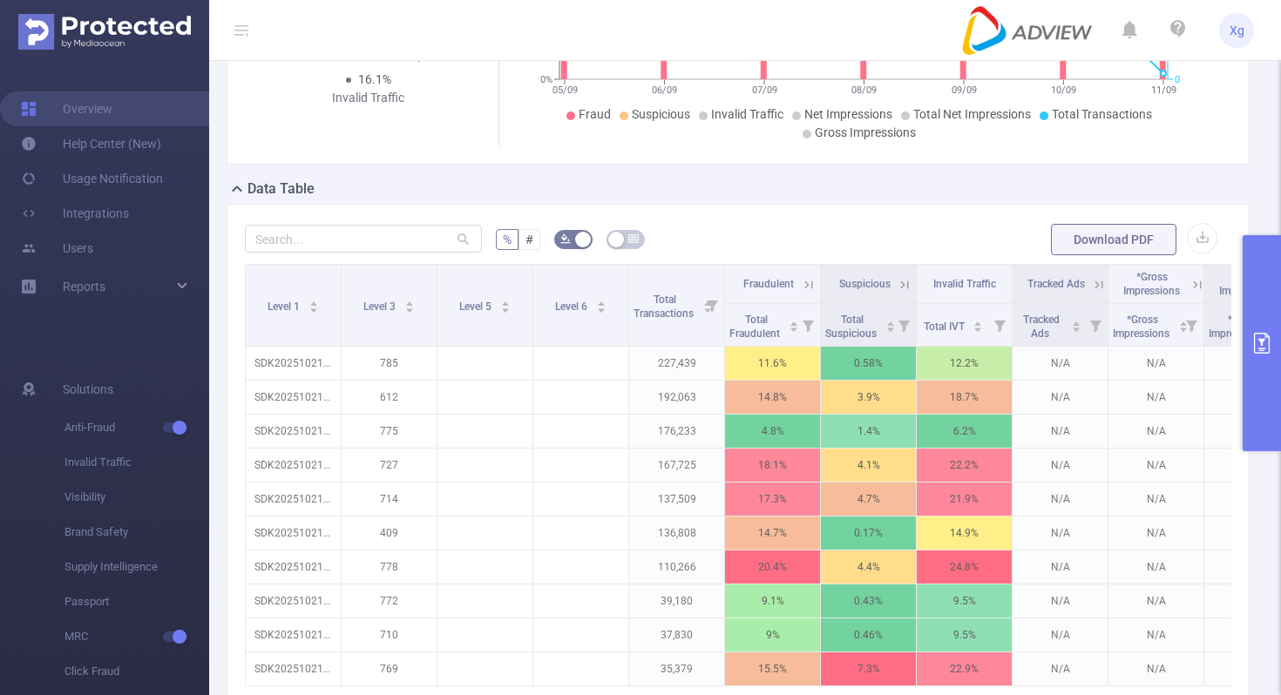
click at [1266, 371] on button "primary" at bounding box center [1261, 343] width 38 height 216
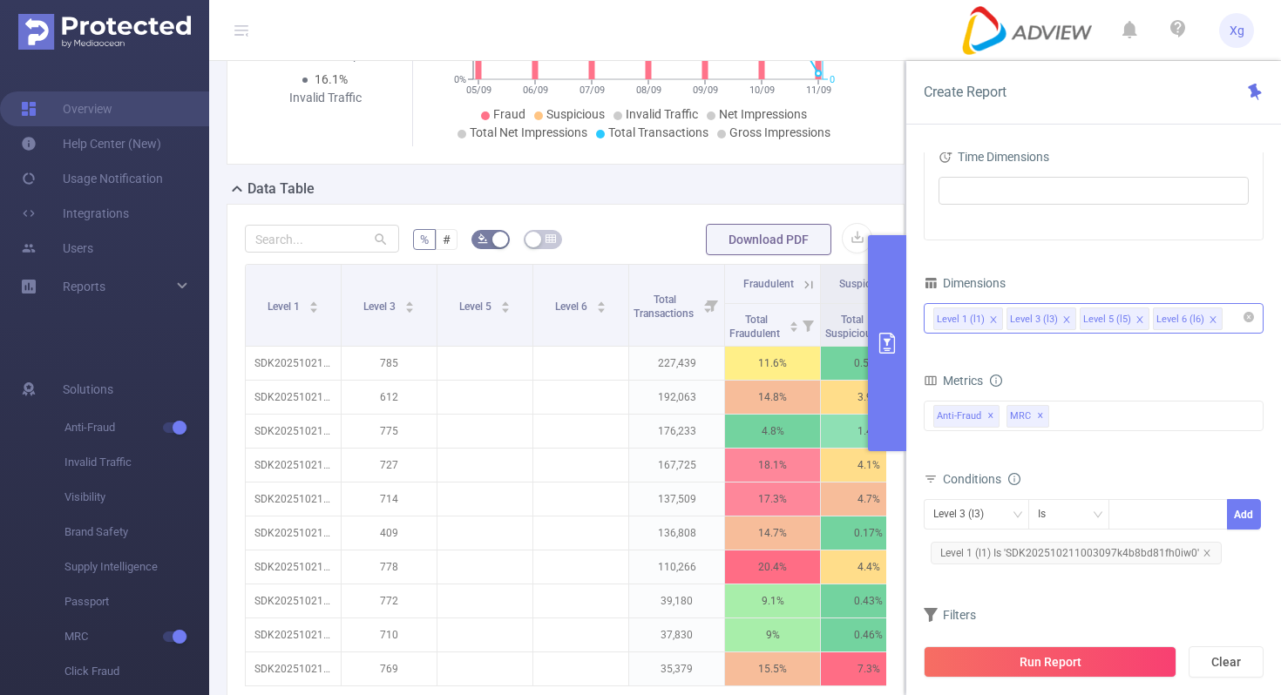
click at [1062, 555] on span "Level 1 (l1) Is 'SDK202510211003097k4b8bd81fh0iw0'" at bounding box center [1075, 553] width 291 height 23
click at [1064, 318] on icon "icon: close" at bounding box center [1066, 319] width 6 height 6
click at [1212, 512] on icon "icon: close-circle" at bounding box center [1212, 513] width 10 height 10
click at [1173, 506] on div "SDK202510211003097k4b8bd81fh0iw0" at bounding box center [1168, 514] width 100 height 29
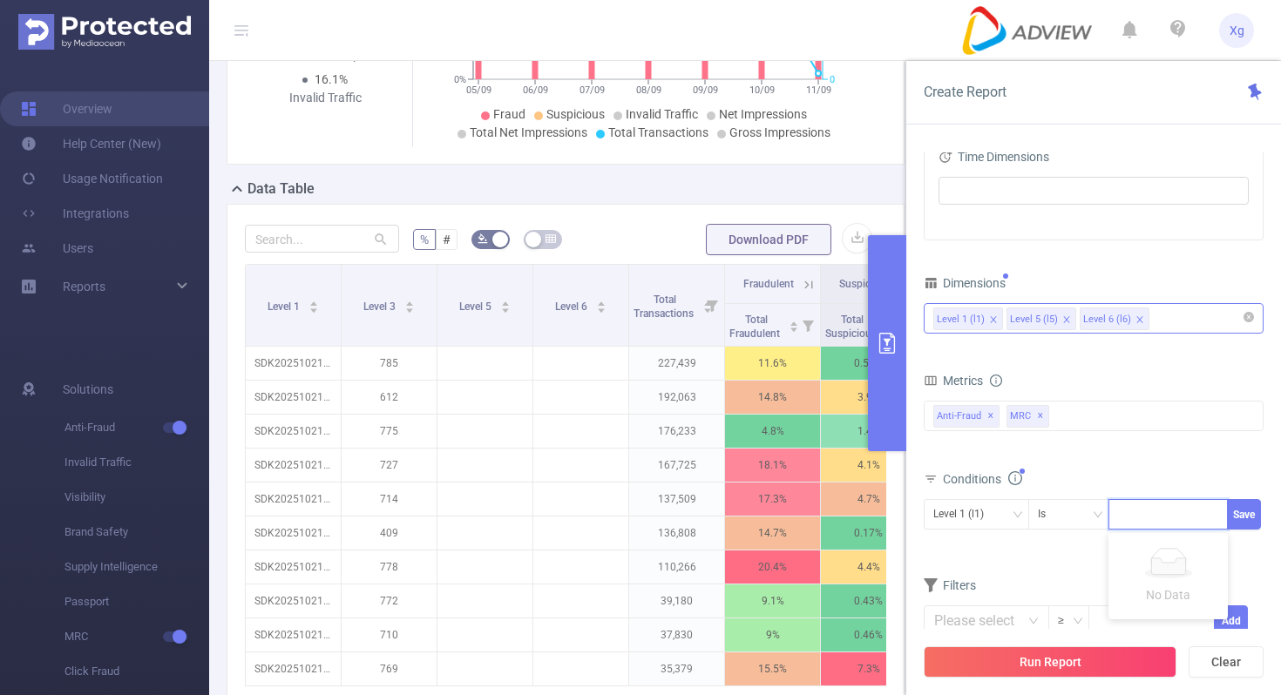
paste input "SDK20241125111157euijkedccjrky63"
type input "SDK20241125111157euijkedccjrky63"
click at [1241, 522] on button "Save" at bounding box center [1244, 514] width 34 height 30
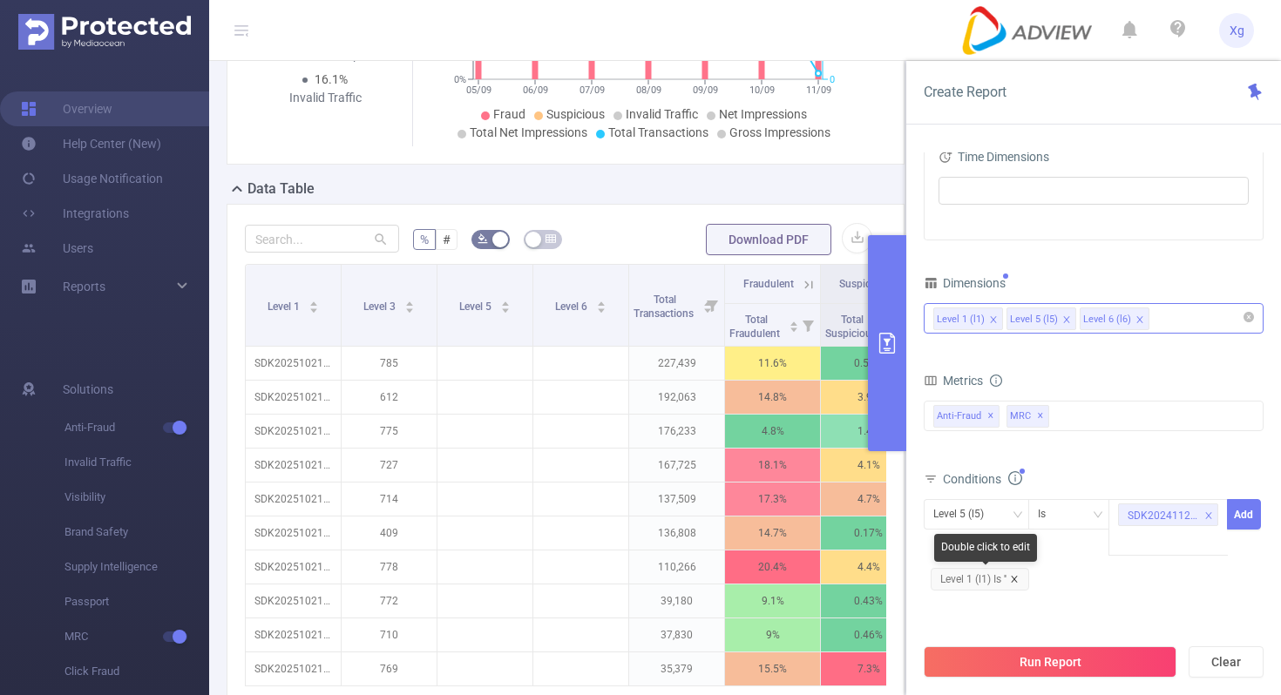
click at [1017, 582] on icon "icon: close" at bounding box center [1014, 579] width 9 height 9
click at [1012, 508] on div "Level 5 (l5)" at bounding box center [976, 514] width 86 height 29
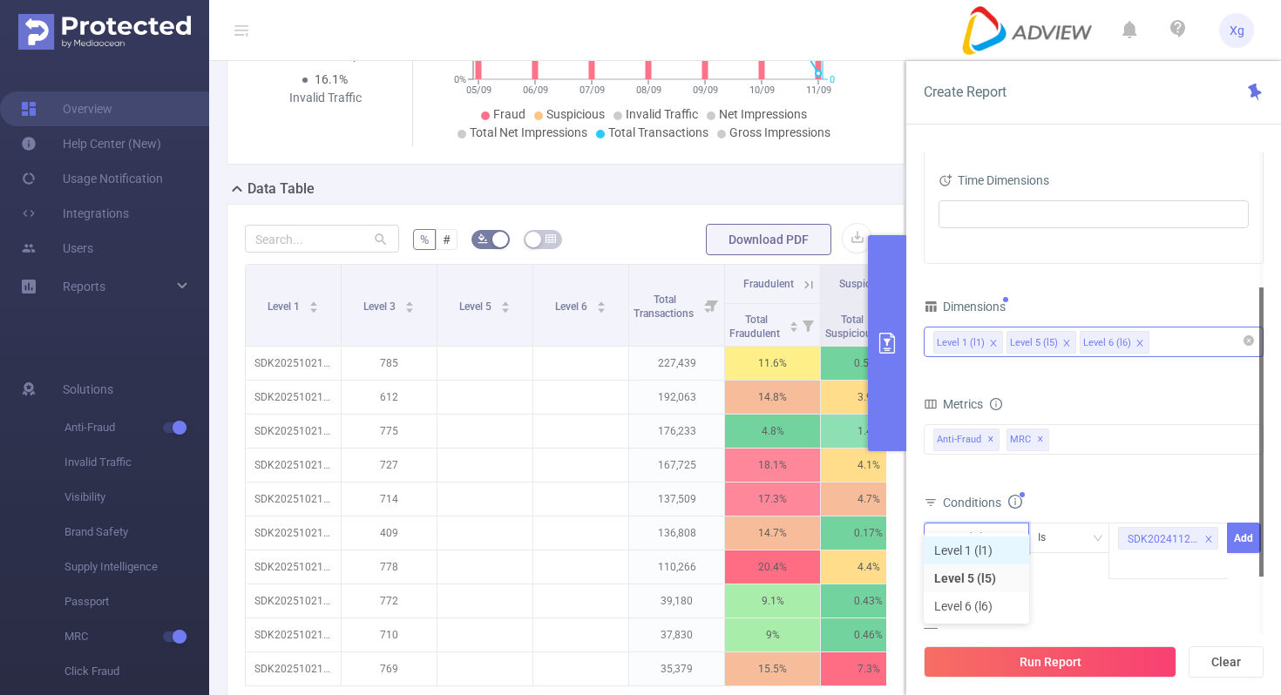
click at [968, 545] on li "Level 1 (l1)" at bounding box center [975, 551] width 105 height 28
click at [1259, 537] on div at bounding box center [1261, 431] width 4 height 289
click at [1241, 543] on button "Add" at bounding box center [1244, 538] width 34 height 30
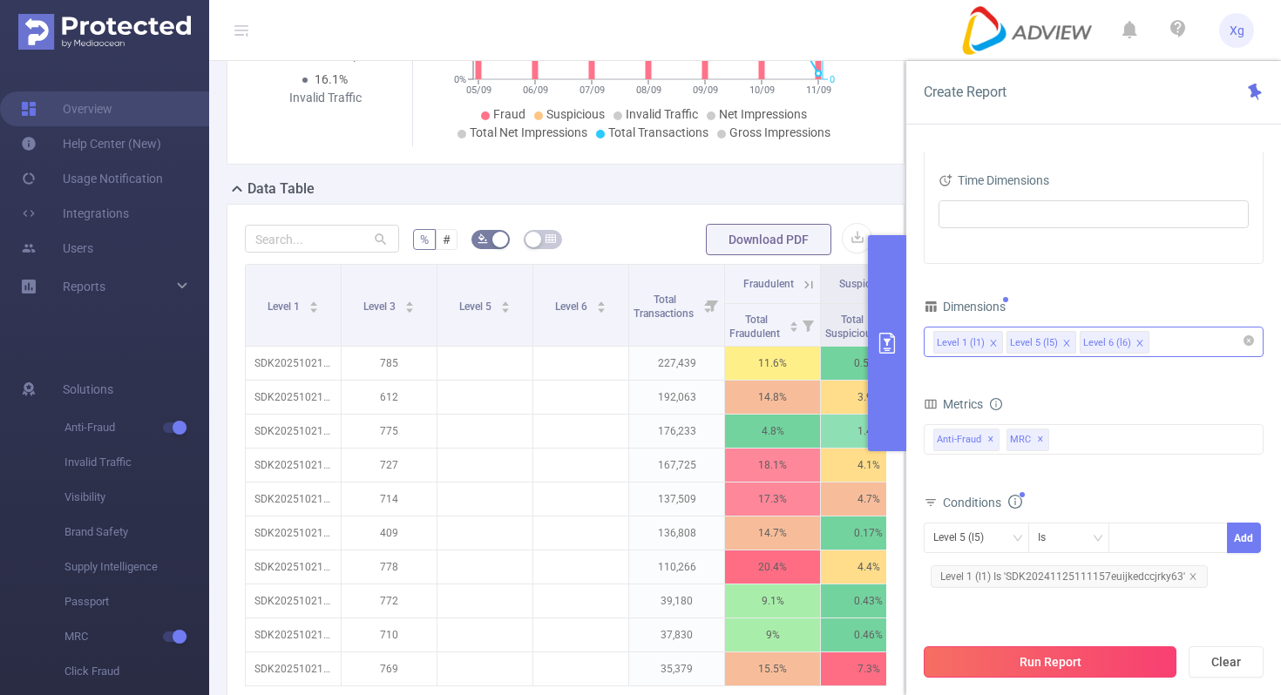
click at [1085, 652] on button "Run Report" at bounding box center [1049, 661] width 253 height 31
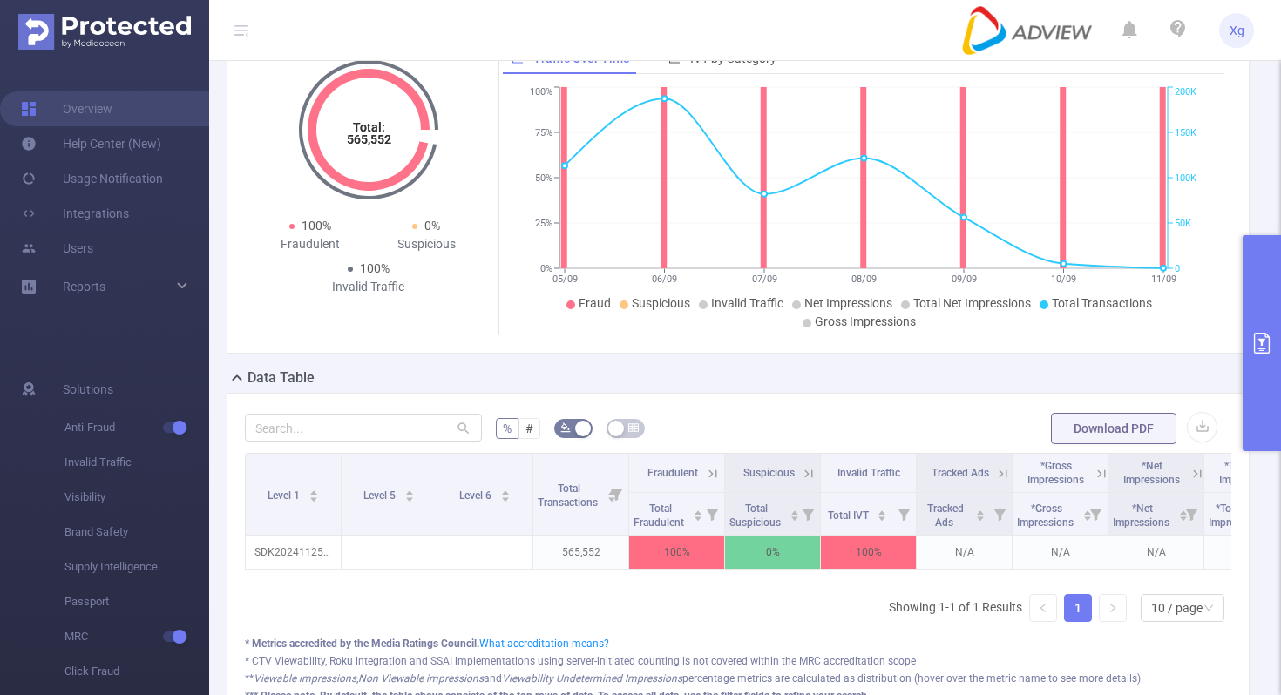
scroll to position [94, 0]
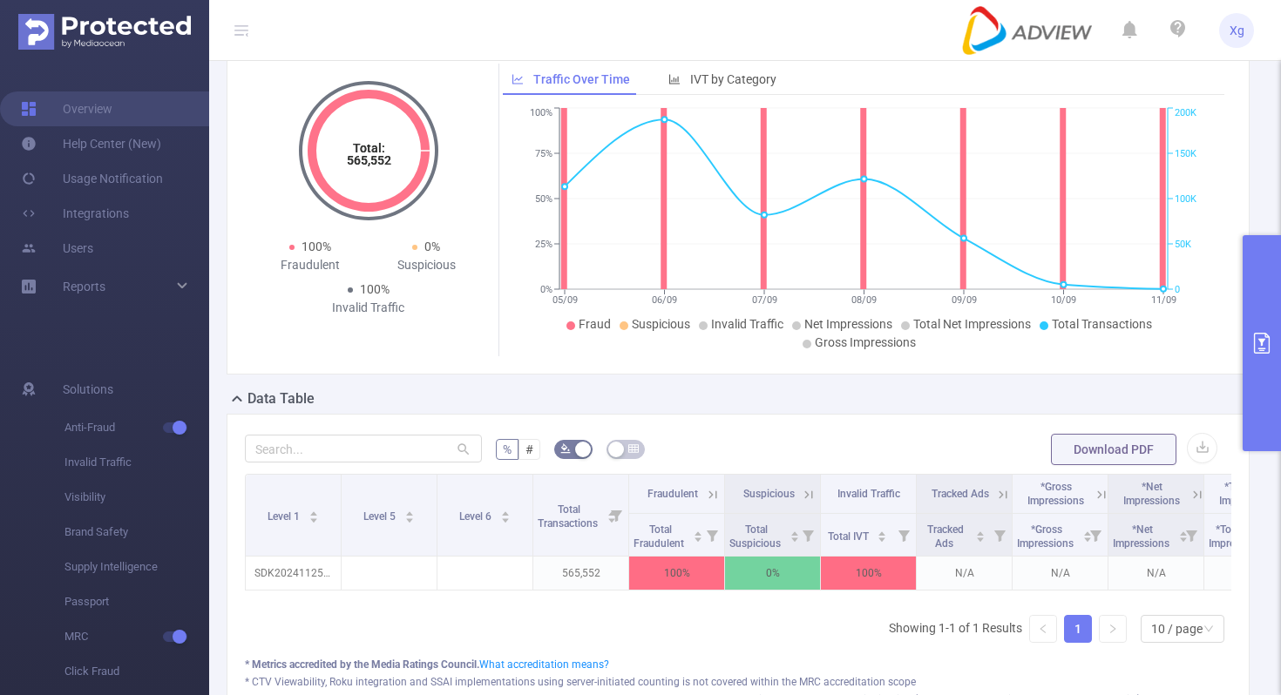
click at [1278, 336] on button "primary" at bounding box center [1261, 343] width 38 height 216
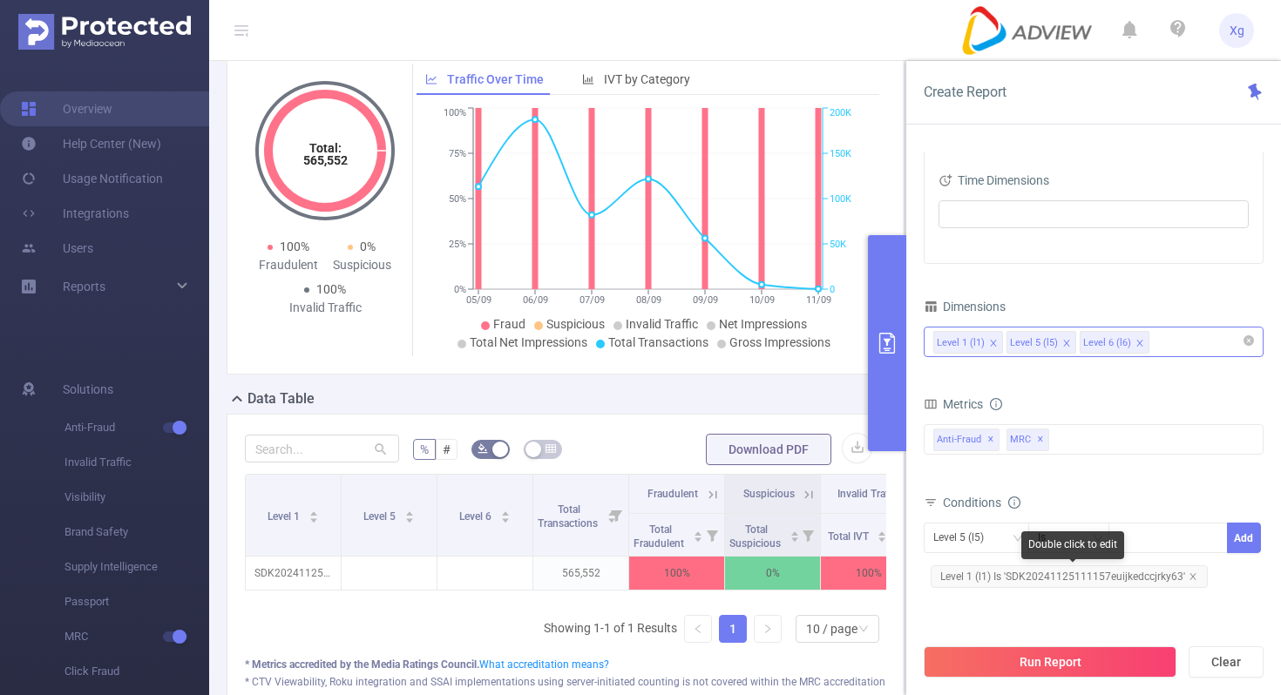
click at [1024, 587] on span "Level 1 (l1) Is 'SDK20241125111157euijkedccjrky63'" at bounding box center [1068, 576] width 277 height 23
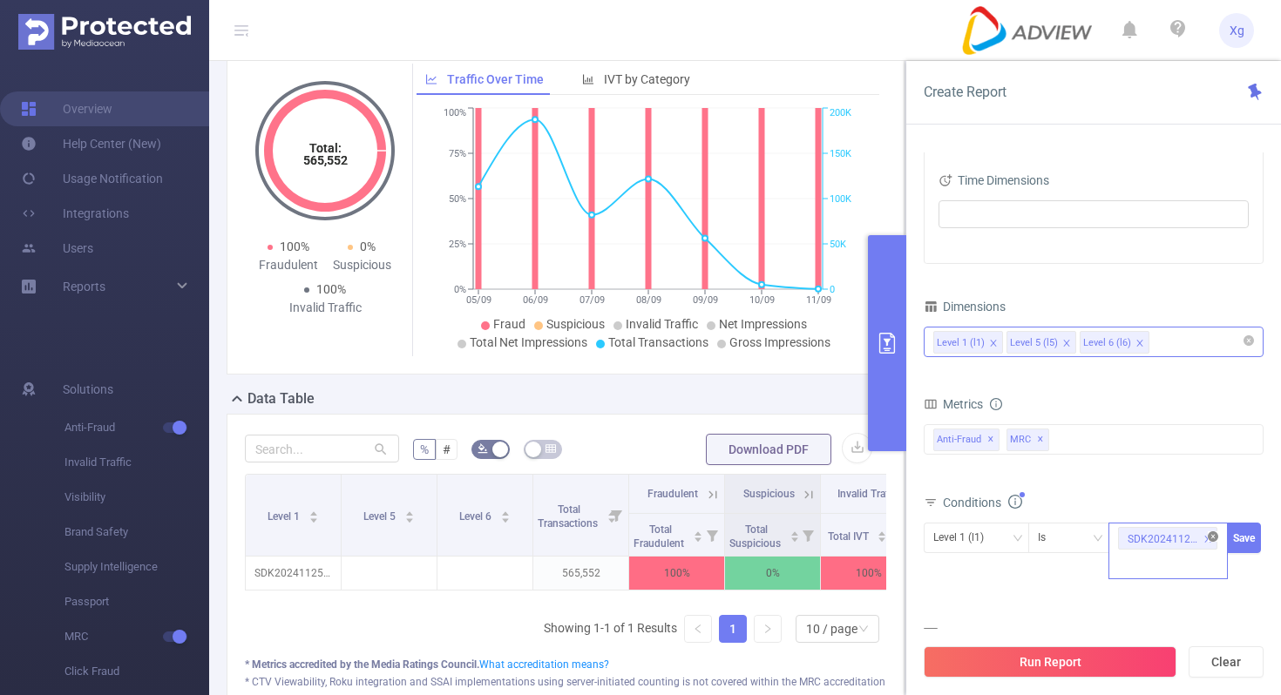
click at [1213, 537] on icon "icon: close-circle" at bounding box center [1212, 536] width 10 height 10
click at [1162, 539] on div at bounding box center [1168, 538] width 100 height 29
paste input "SDK20201624040232d2vb8f86t81ytp2"
type input "SDK20201624040232d2vb8f86t81ytp2"
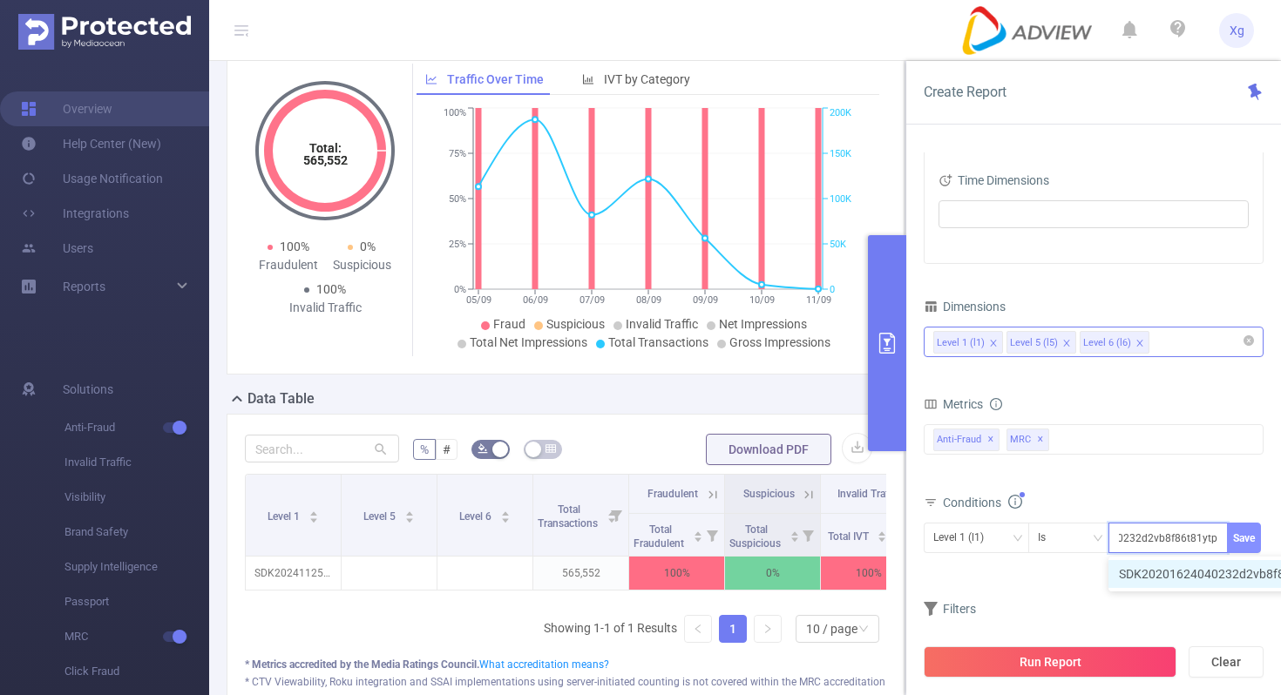
click at [1233, 531] on button "Save" at bounding box center [1244, 538] width 34 height 30
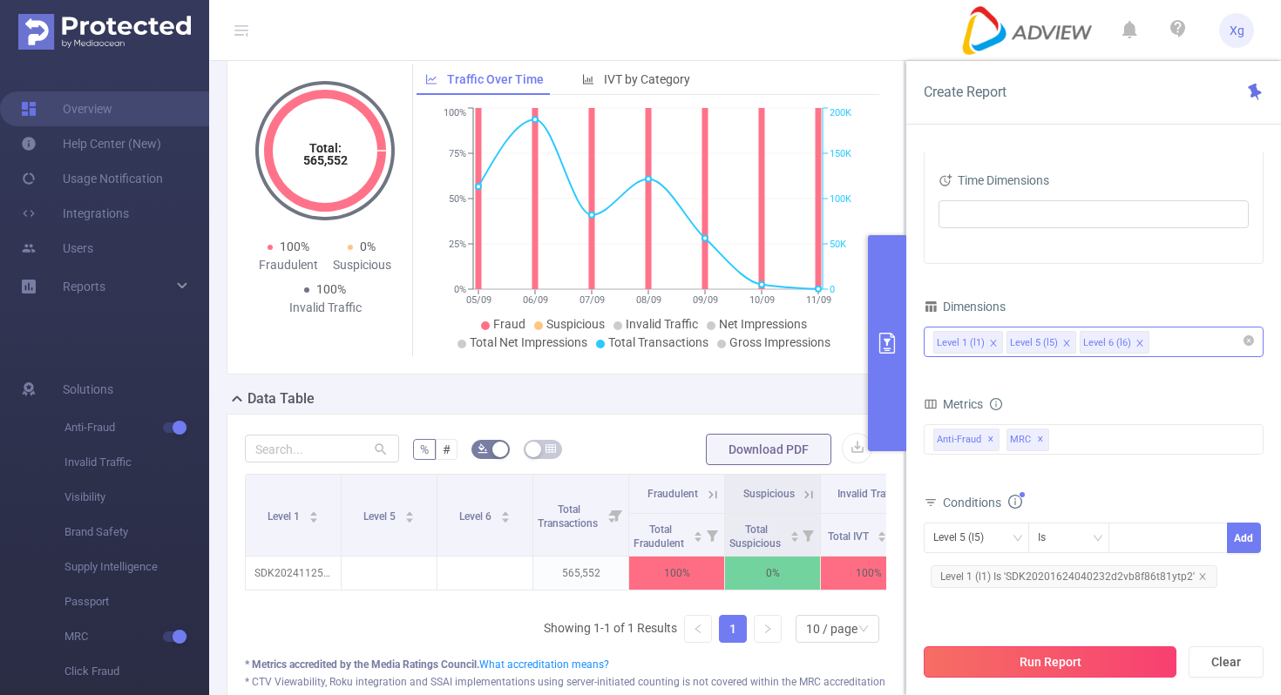
click at [1061, 666] on button "Run Report" at bounding box center [1049, 661] width 253 height 31
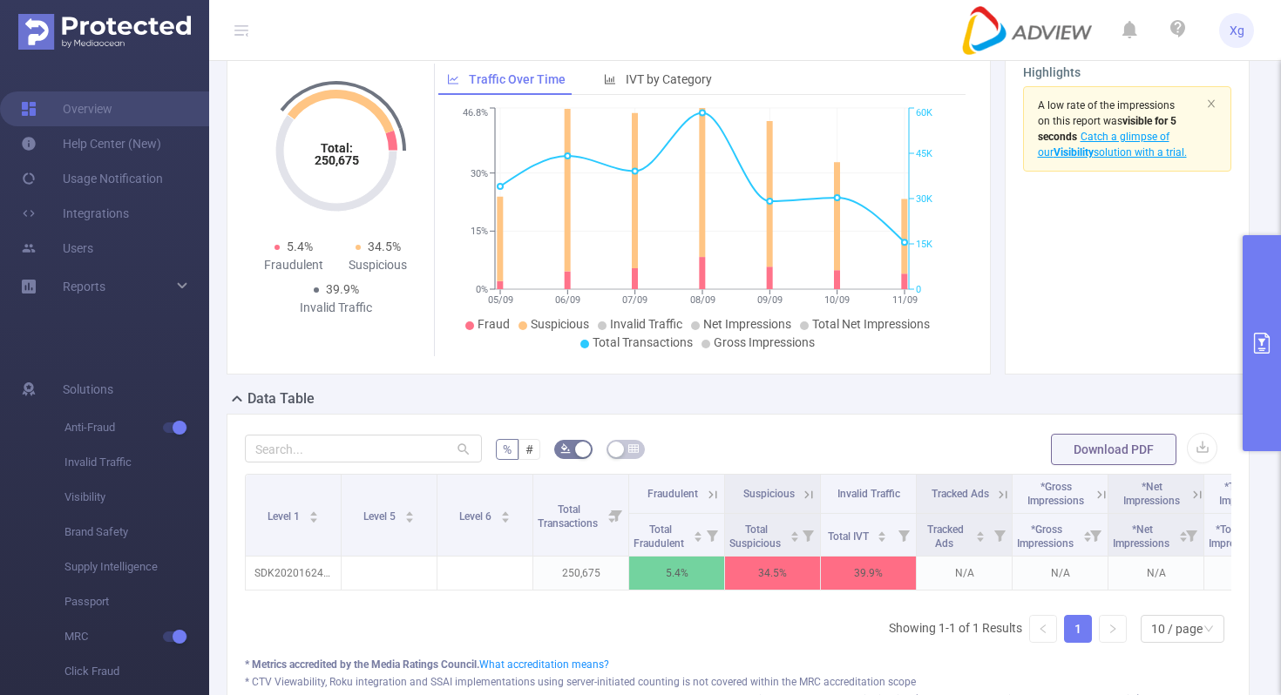
click at [1262, 342] on icon "primary" at bounding box center [1261, 343] width 21 height 21
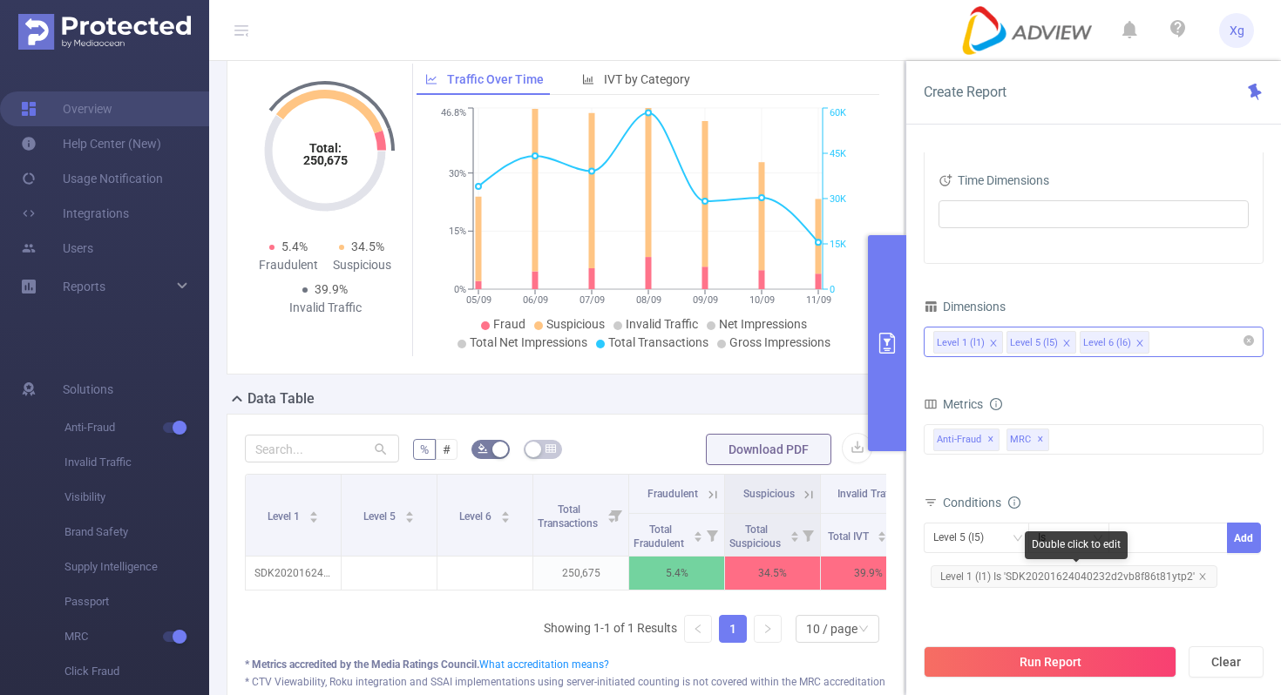
click at [1063, 578] on span "Level 1 (l1) Is 'SDK20201624040232d2vb8f86t81ytp2'" at bounding box center [1073, 576] width 287 height 23
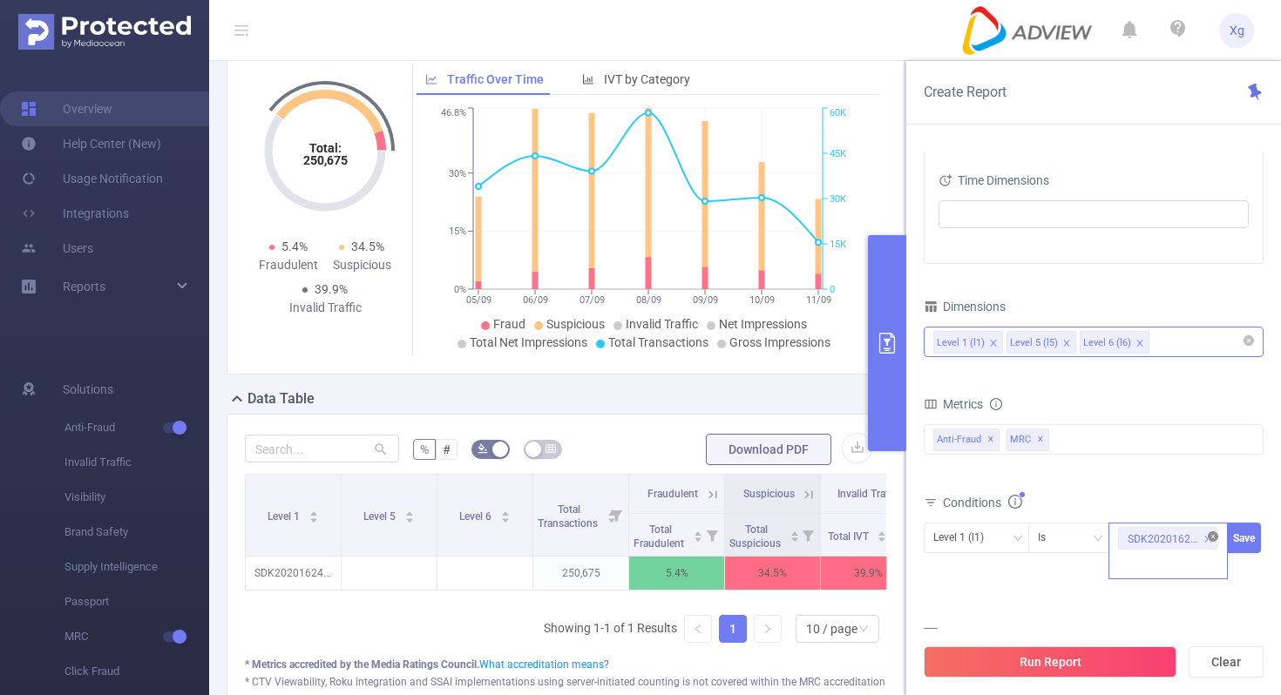
click at [1216, 533] on icon "icon: close-circle" at bounding box center [1212, 536] width 10 height 10
paste input "SDK20231719050412hgv7l2s0bmpnro0"
type input "SDK20231719050412hgv7l2s0bmpnro0"
click at [1253, 528] on button "Save" at bounding box center [1244, 538] width 34 height 30
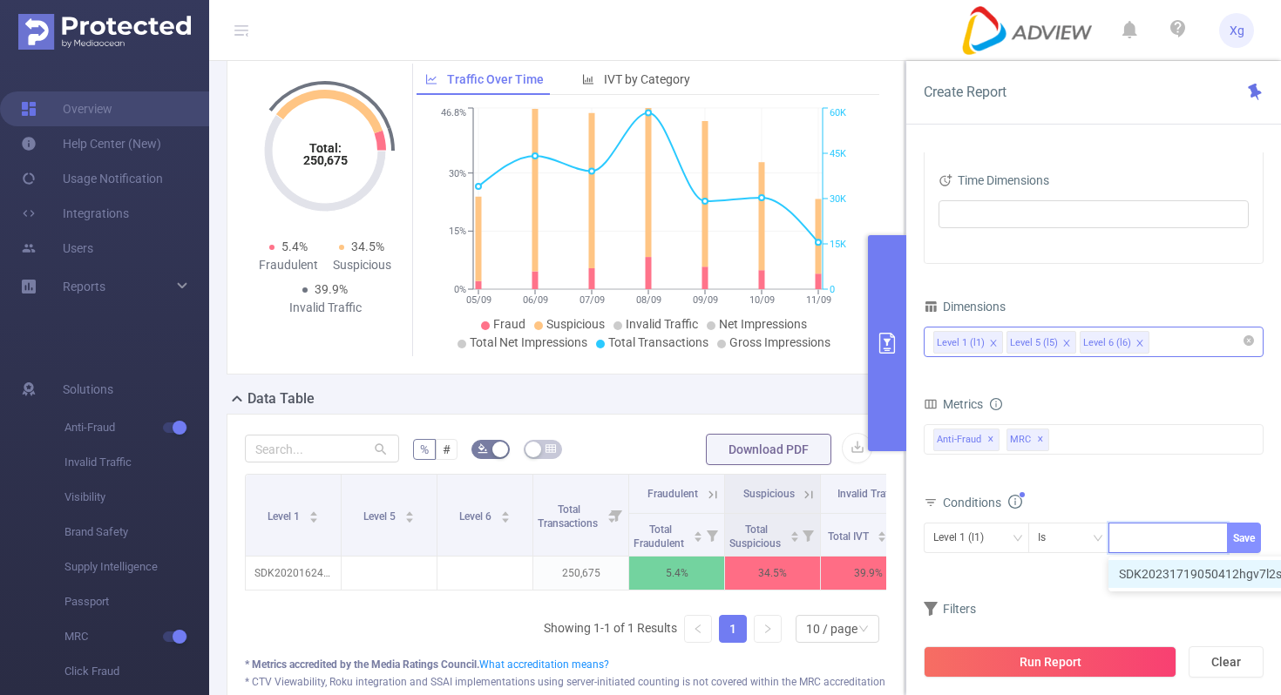
scroll to position [0, 0]
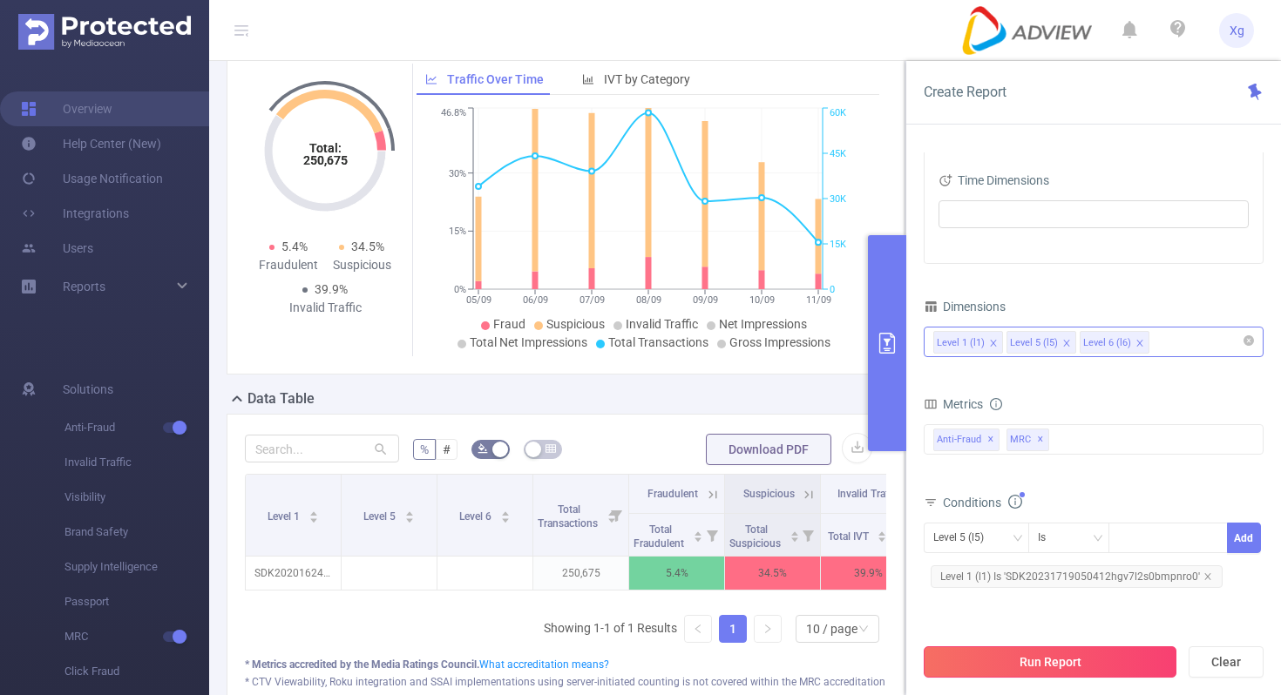
click at [1077, 664] on button "Run Report" at bounding box center [1049, 661] width 253 height 31
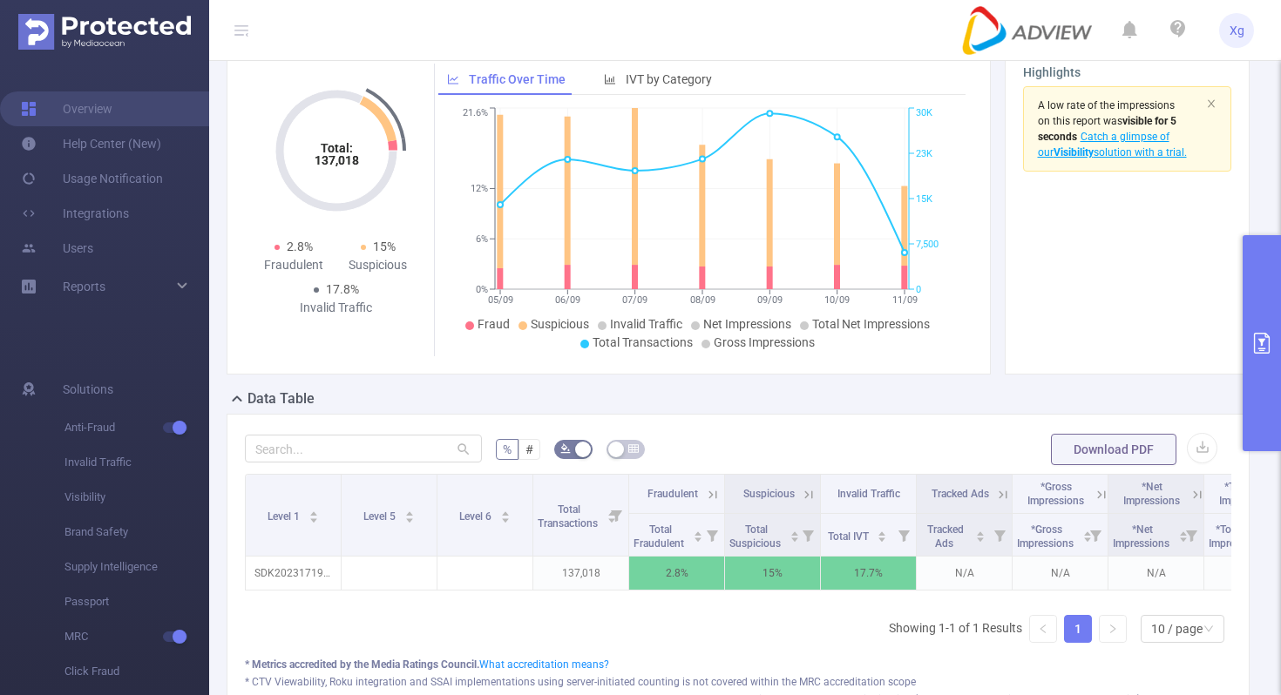
click at [1265, 338] on icon "primary" at bounding box center [1261, 343] width 21 height 21
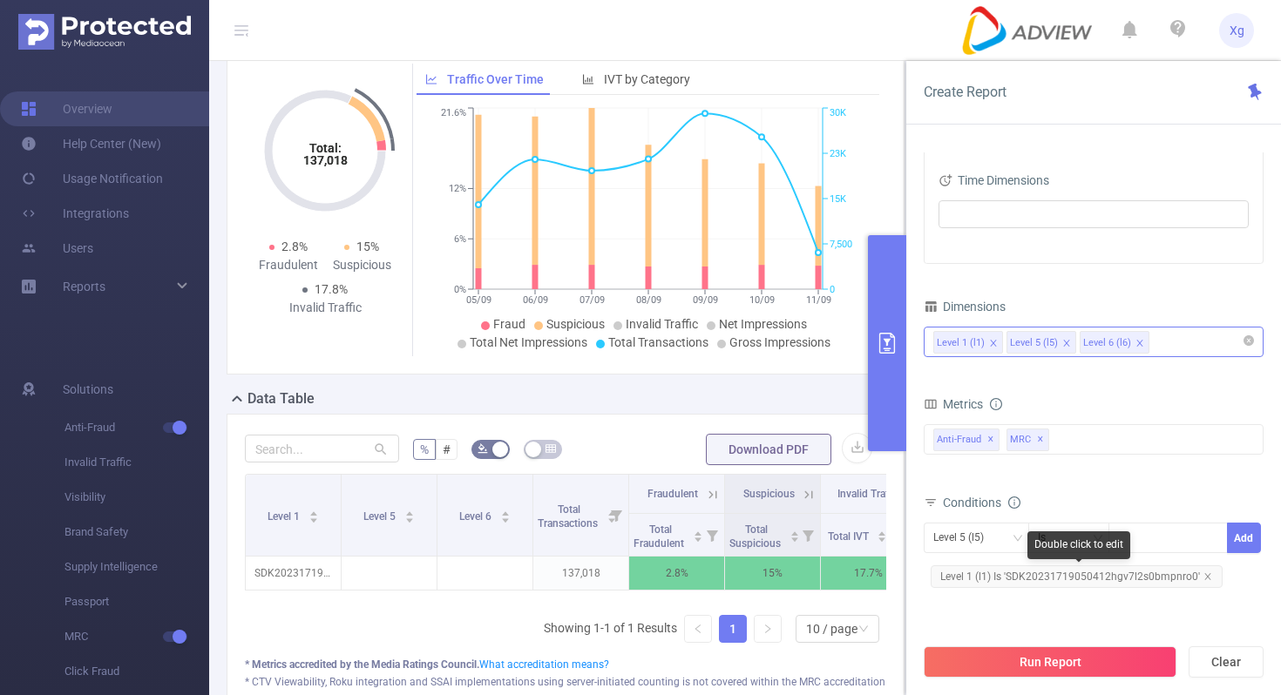
click at [1073, 577] on span "Level 1 (l1) Is 'SDK20231719050412hgv7l2s0bmpnro0'" at bounding box center [1076, 576] width 292 height 23
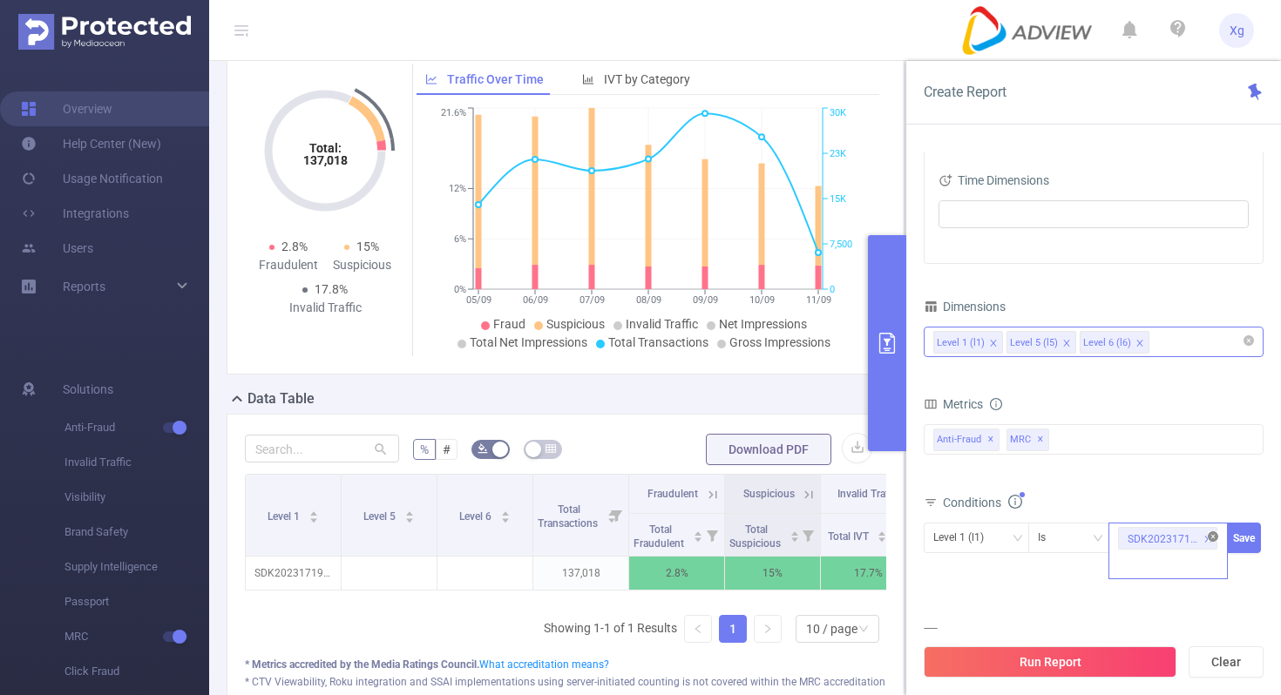
click at [1207, 534] on icon "icon: close-circle" at bounding box center [1212, 536] width 10 height 10
paste input "SDK202511281104106dgxm5ohe65a3ft"
type input "SDK202511281104106dgxm5ohe65a3ft"
click at [1232, 533] on button "Save" at bounding box center [1244, 538] width 34 height 30
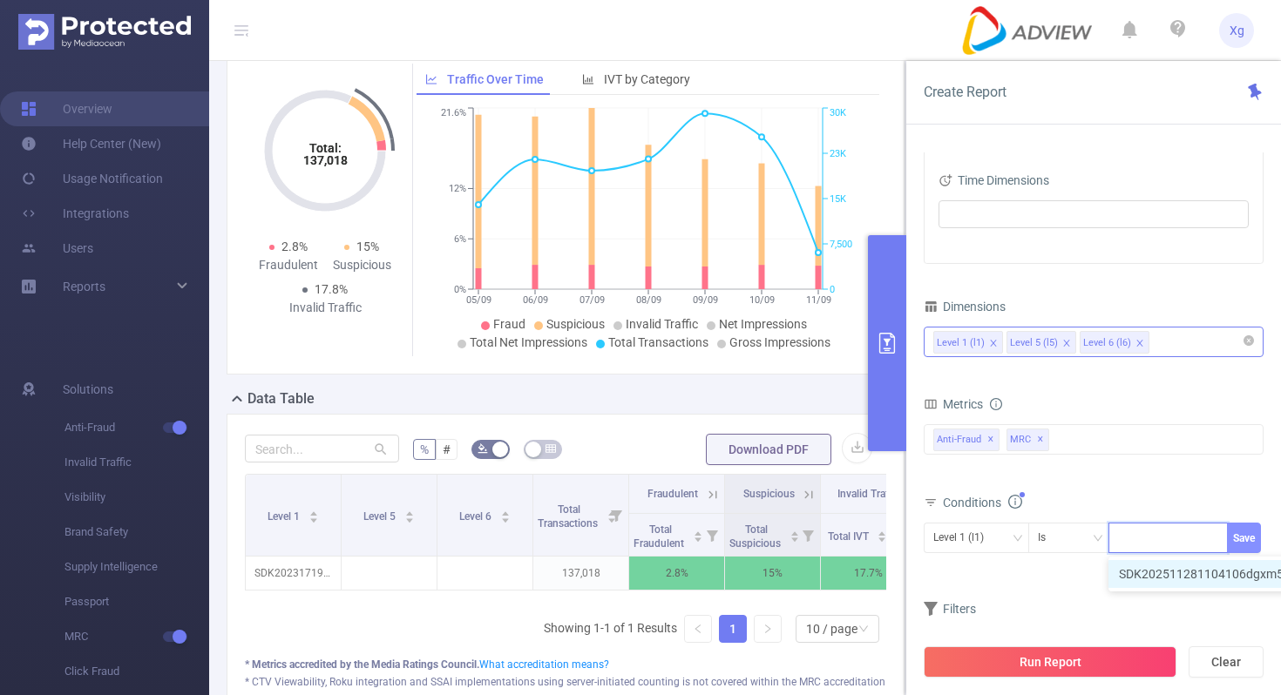
scroll to position [0, 0]
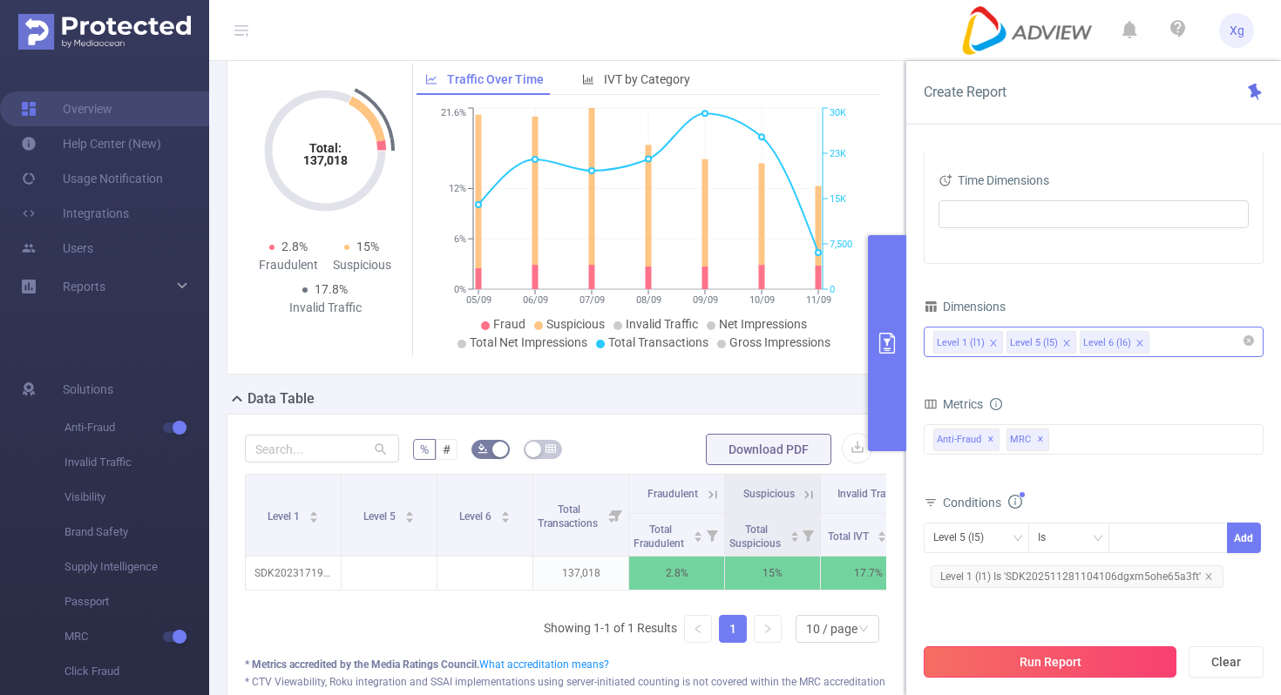
click at [1058, 658] on button "Run Report" at bounding box center [1049, 661] width 253 height 31
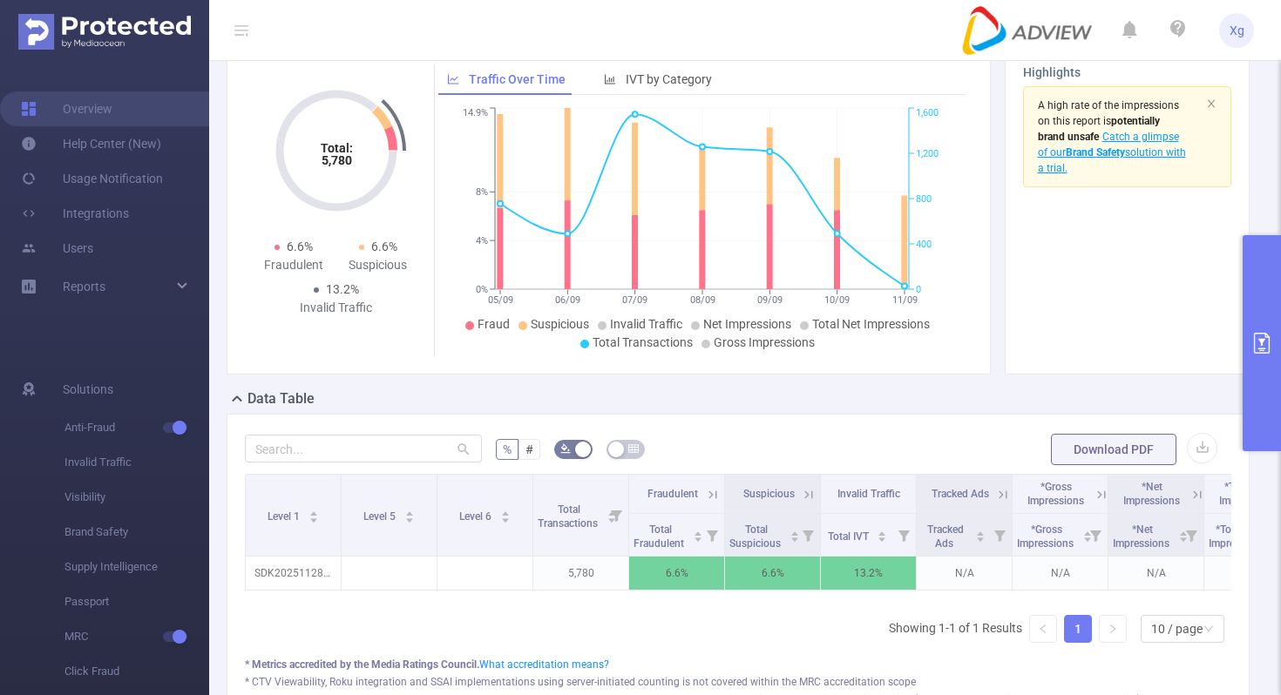
click at [1242, 361] on button "primary" at bounding box center [1261, 343] width 38 height 216
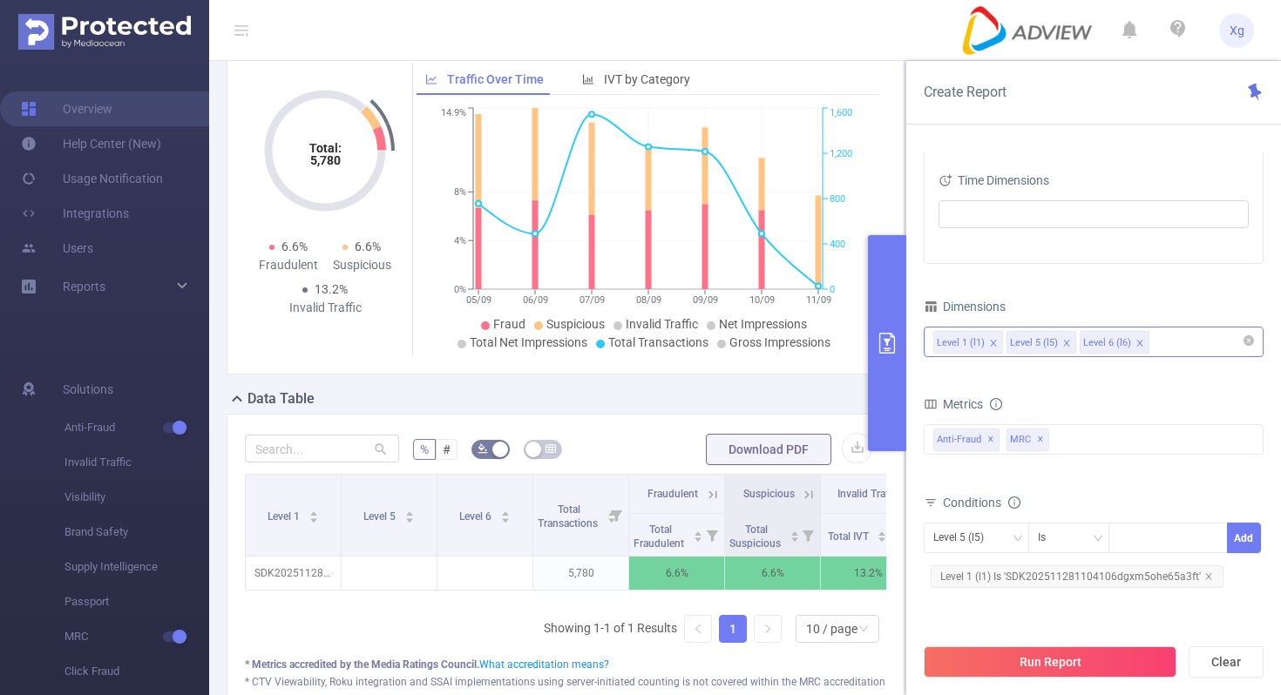
click at [1111, 571] on span "Level 1 (l1) Is 'SDK202511281104106dgxm5ohe65a3ft'" at bounding box center [1076, 576] width 293 height 23
click at [1170, 576] on span "Level 1 (l1) Is 'SDK202511281104106dgxm5ohe65a3ft'" at bounding box center [1076, 576] width 293 height 23
click at [1219, 536] on div "SDK202511281104106dgxm5ohe65a3ft" at bounding box center [1167, 551] width 119 height 57
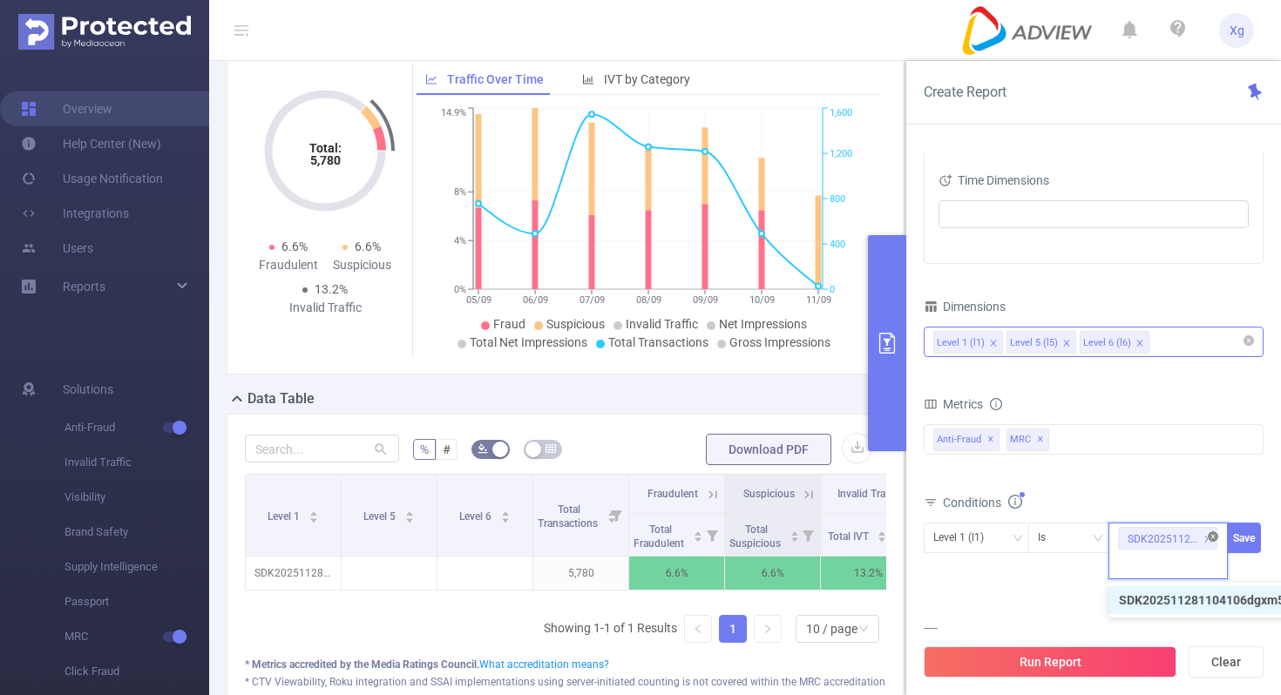
click at [1215, 536] on icon "icon: close-circle" at bounding box center [1212, 536] width 10 height 10
click at [1172, 538] on div "SDK202511281104106dgxm5ohe65a3ft" at bounding box center [1168, 538] width 100 height 29
paste input "SDK202510211003097k4b8bd81fh0iw0"
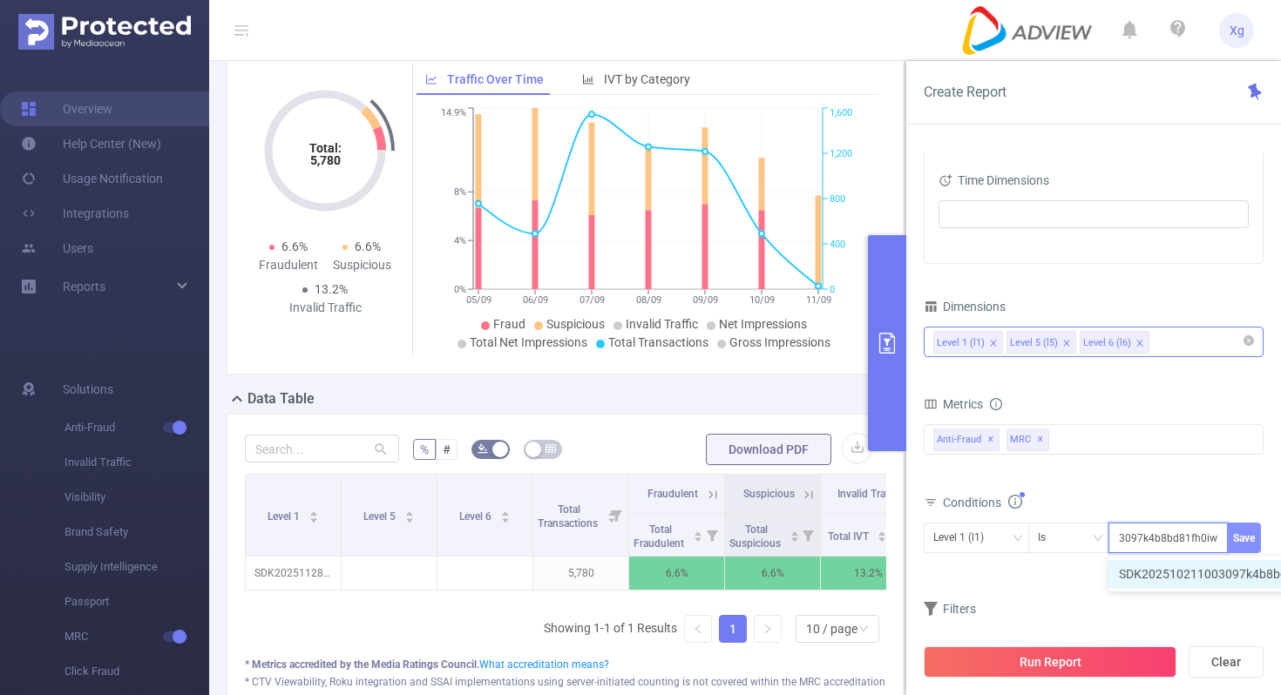
type input "SDK202510211003097k4b8bd81fh0iw0"
click at [1244, 534] on button "Save" at bounding box center [1244, 538] width 34 height 30
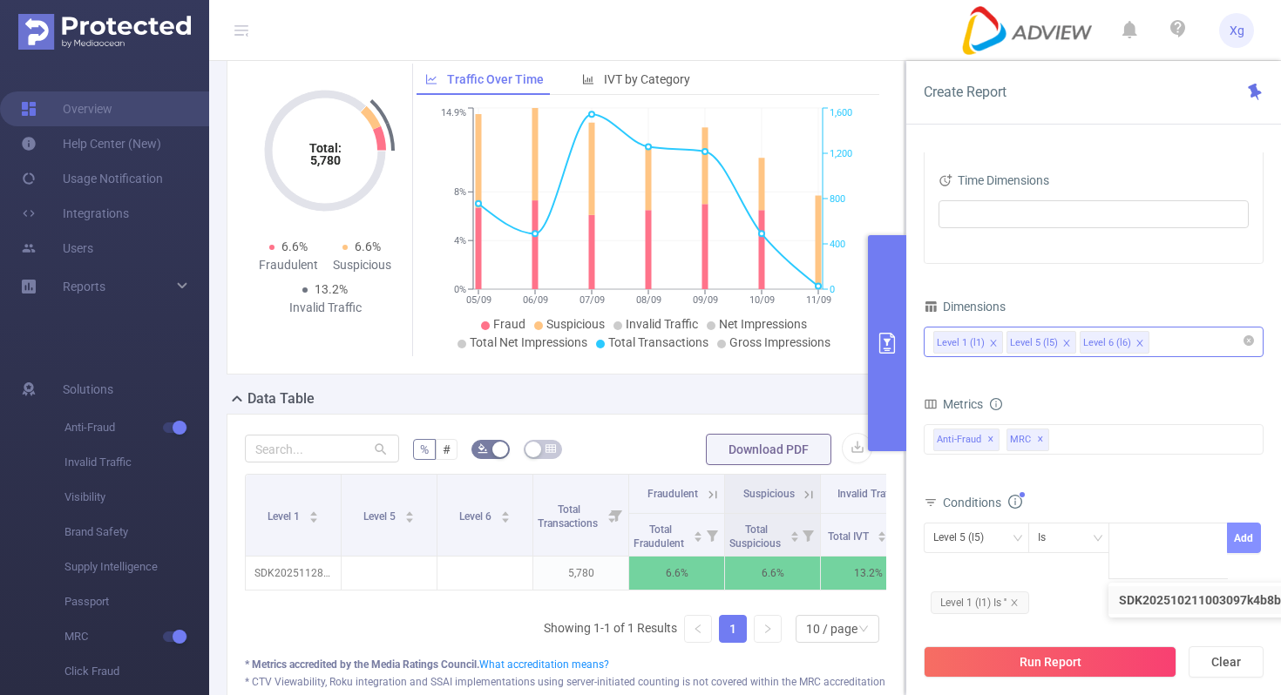
scroll to position [0, 0]
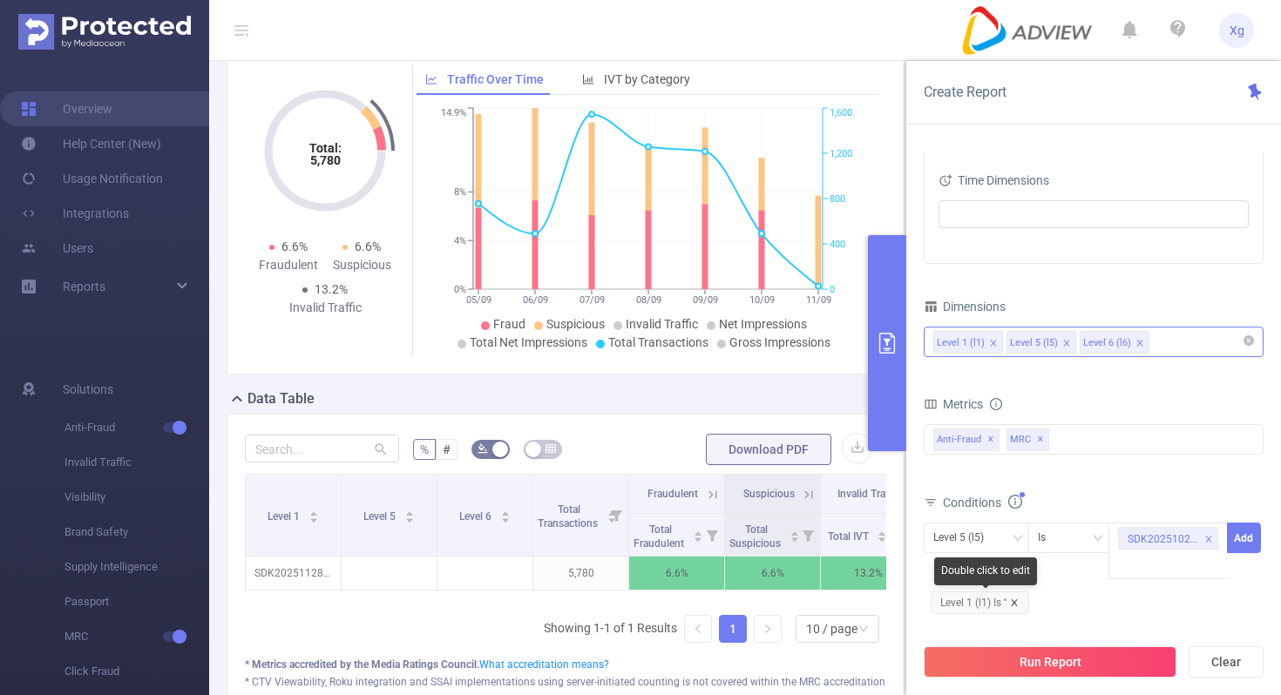
click at [1017, 598] on icon "icon: close" at bounding box center [1014, 602] width 9 height 9
click at [1009, 536] on div "Level 5 (l5)" at bounding box center [976, 538] width 86 height 29
click at [982, 575] on li "Level 1 (l1)" at bounding box center [975, 574] width 105 height 28
click at [1249, 541] on button "Add" at bounding box center [1244, 538] width 34 height 30
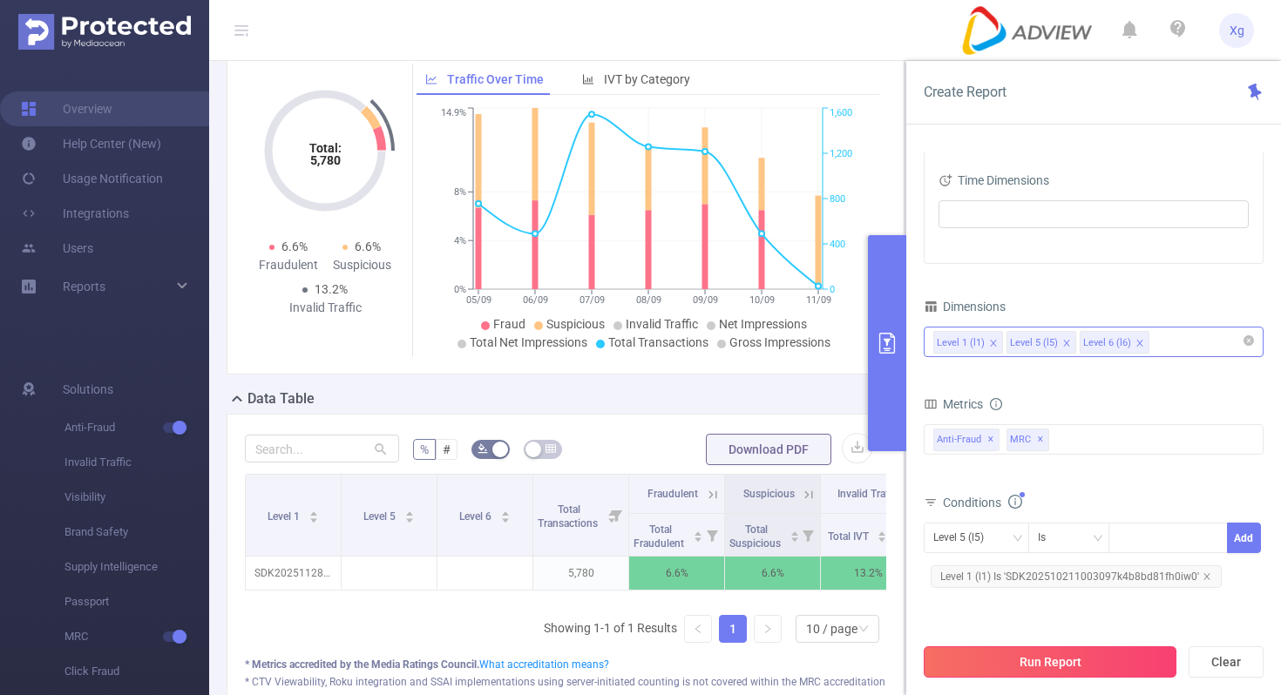
click at [1058, 659] on button "Run Report" at bounding box center [1049, 661] width 253 height 31
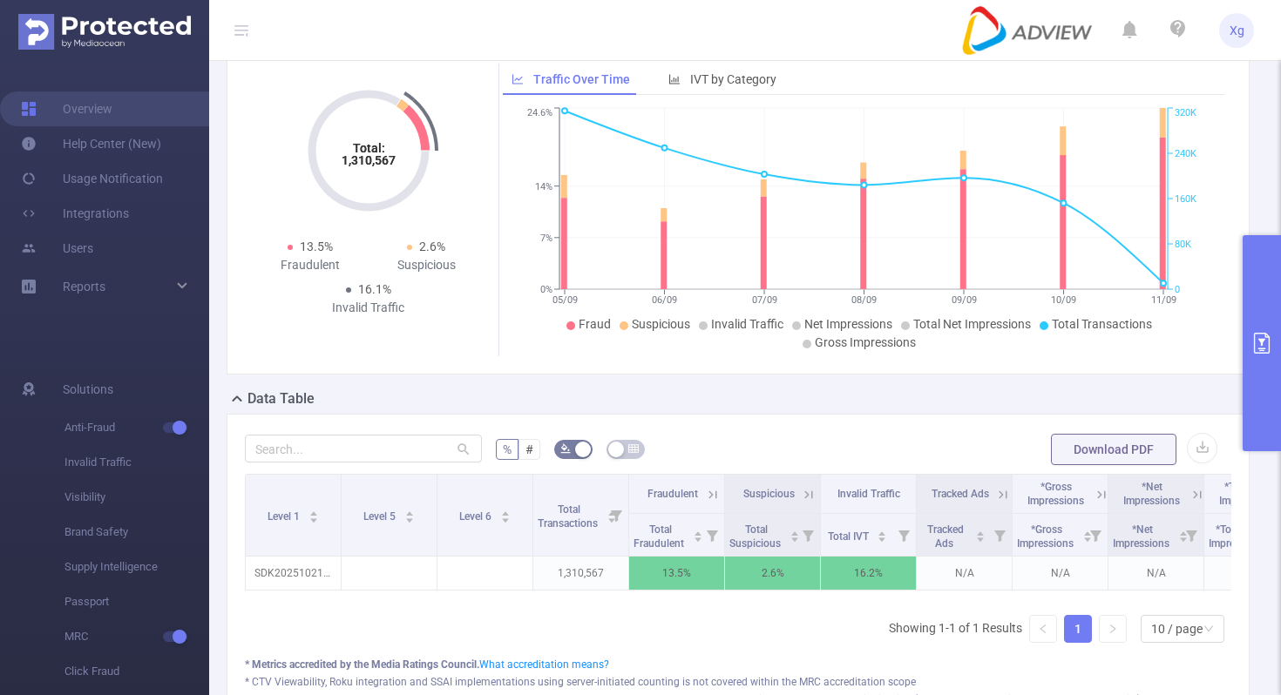
click at [1255, 323] on button "primary" at bounding box center [1261, 343] width 38 height 216
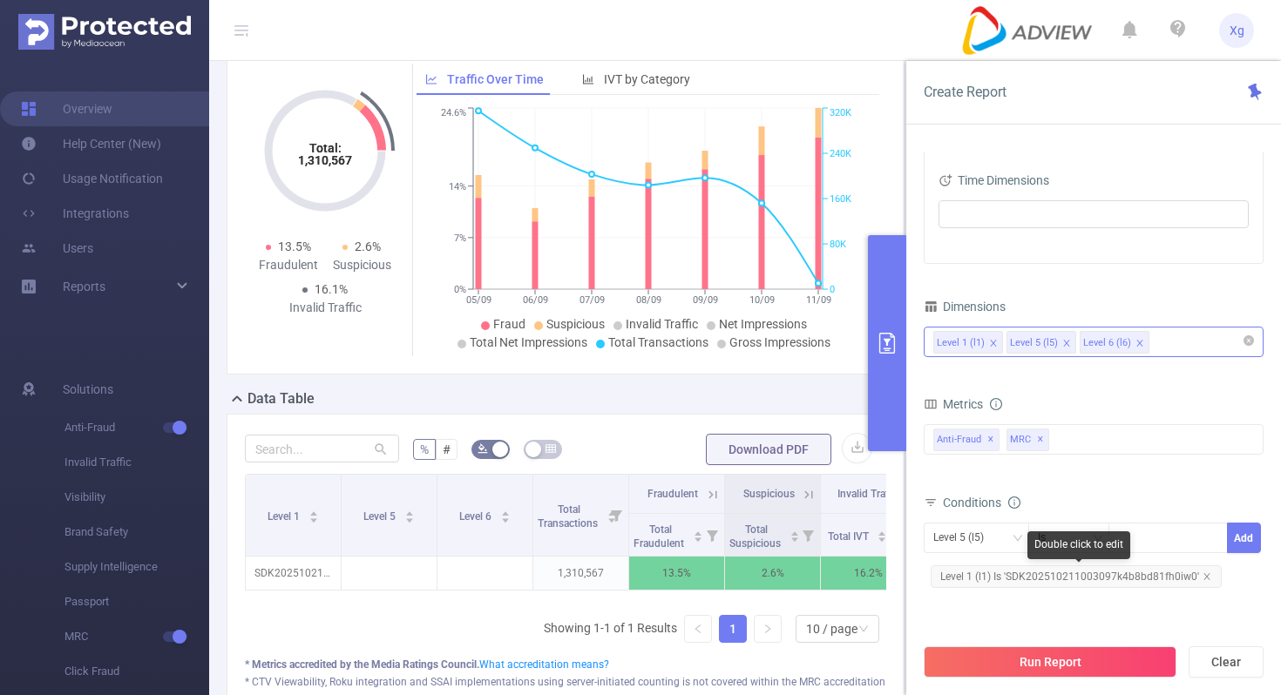
click at [1050, 584] on span "Level 1 (l1) Is 'SDK202510211003097k4b8bd81fh0iw0'" at bounding box center [1075, 576] width 291 height 23
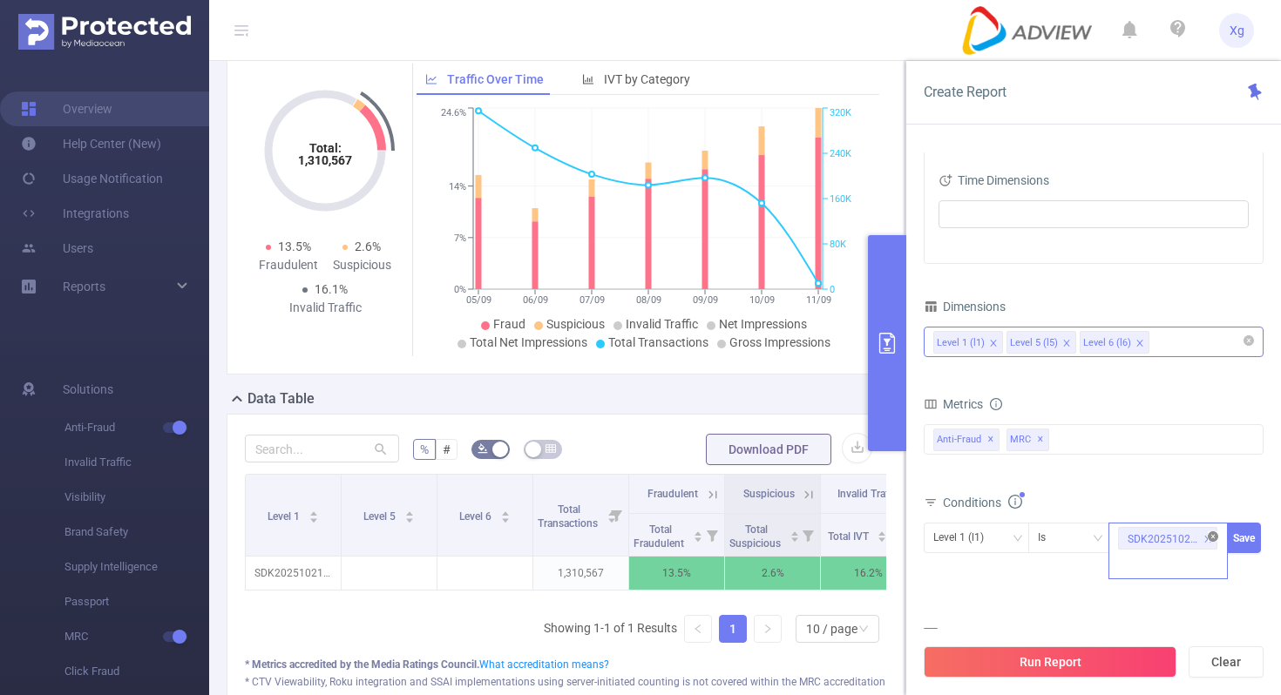
click at [1214, 533] on icon "icon: close-circle" at bounding box center [1212, 536] width 10 height 10
click at [1110, 526] on div "SDK202510211003097k4b8bd81fh0iw0" at bounding box center [1167, 551] width 119 height 57
paste input "SDK202419250707364enl6m2addnh41v"
type input "SDK202419250707364enl6m2addnh41v"
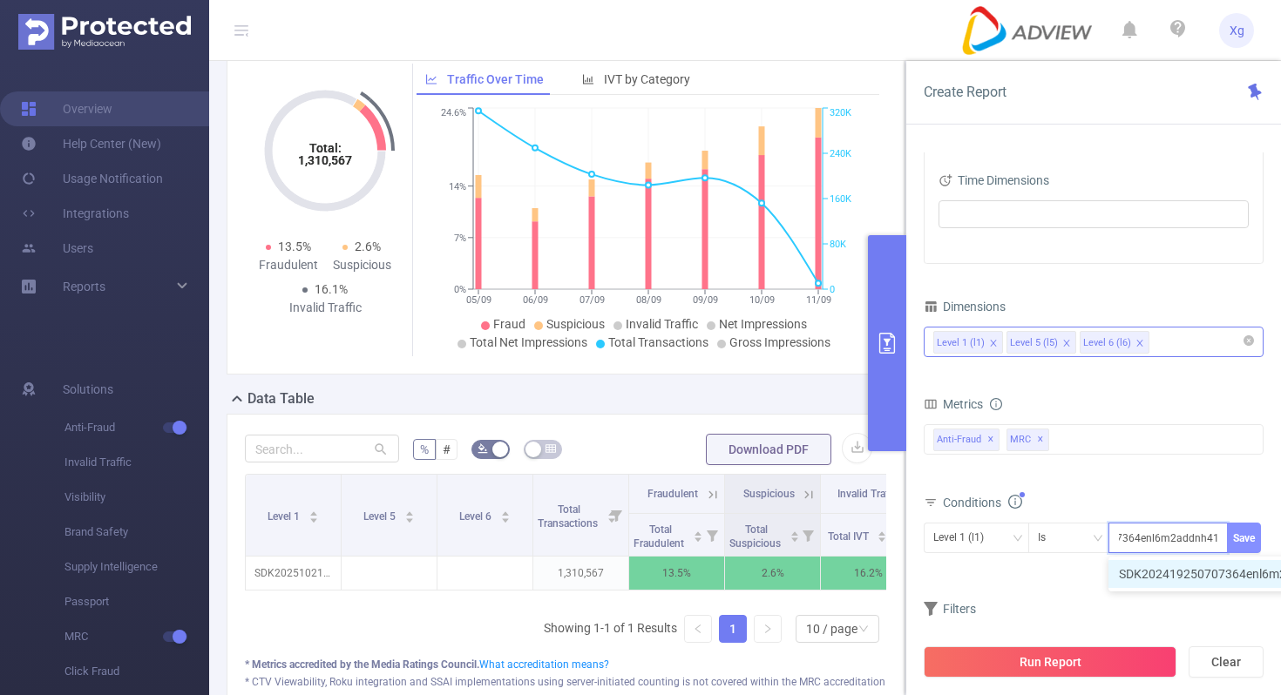
click at [1248, 525] on button "Save" at bounding box center [1244, 538] width 34 height 30
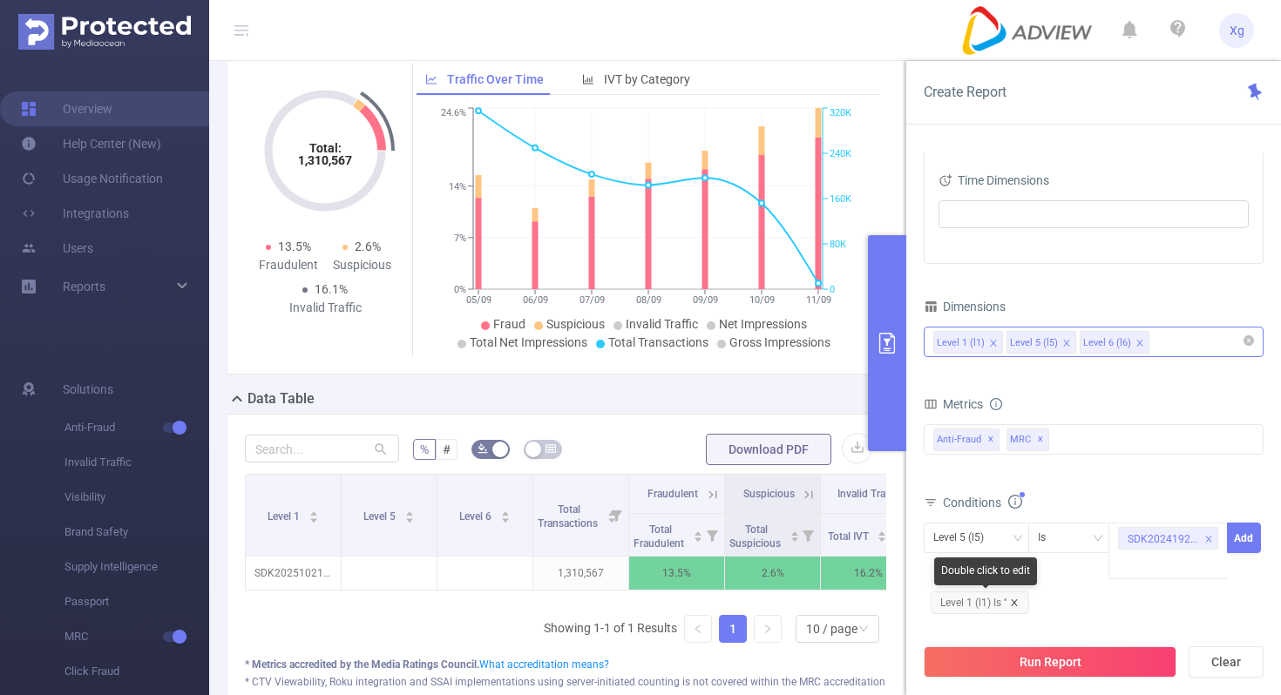
click at [1017, 602] on icon "icon: close" at bounding box center [1014, 602] width 9 height 9
click at [1007, 550] on div "Level 5 (l5)" at bounding box center [976, 538] width 86 height 29
click at [987, 573] on li "Level 1 (l1)" at bounding box center [975, 574] width 105 height 28
click at [1253, 536] on button "Add" at bounding box center [1244, 538] width 34 height 30
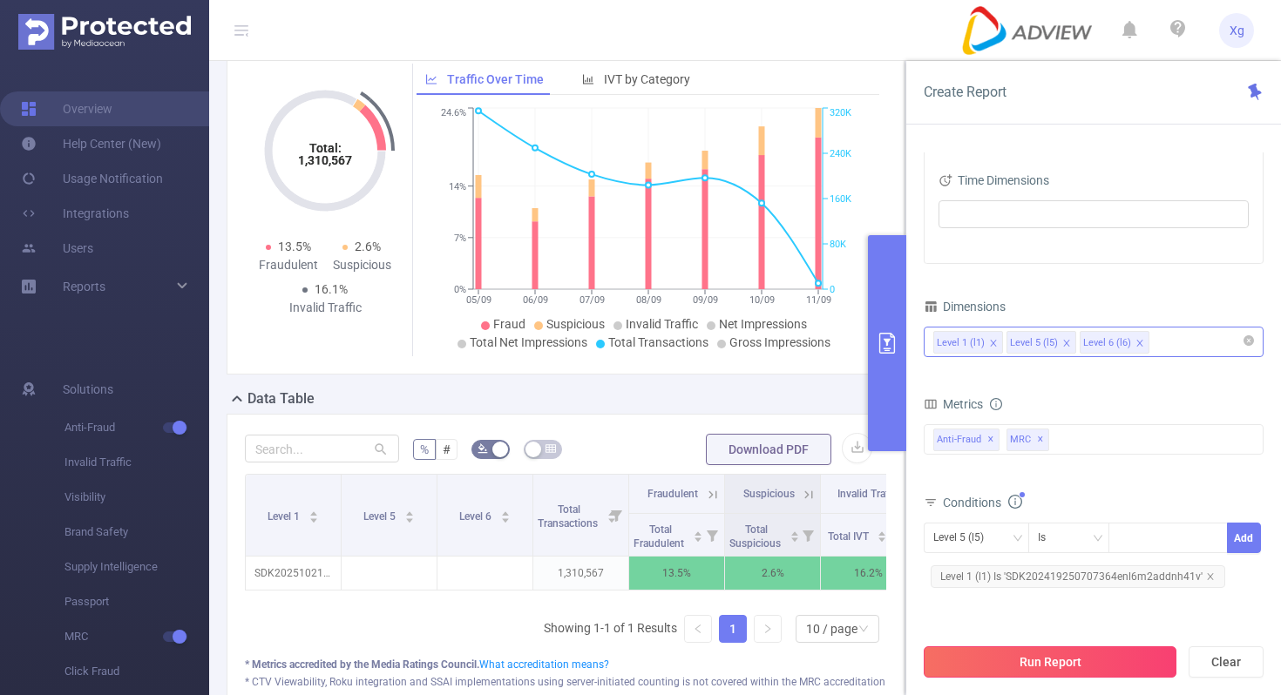
click at [1084, 659] on button "Run Report" at bounding box center [1049, 661] width 253 height 31
